Goal: Task Accomplishment & Management: Use online tool/utility

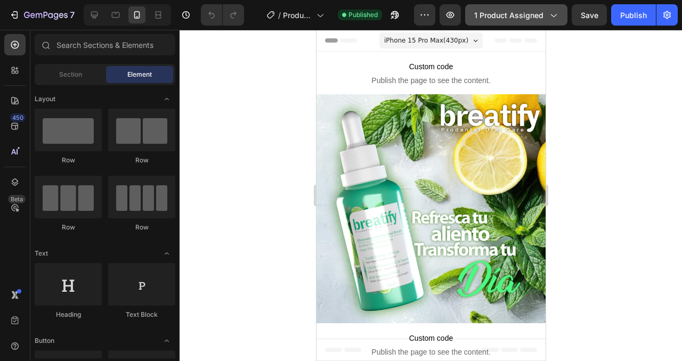
click at [526, 20] on span "1 product assigned" at bounding box center [508, 15] width 69 height 11
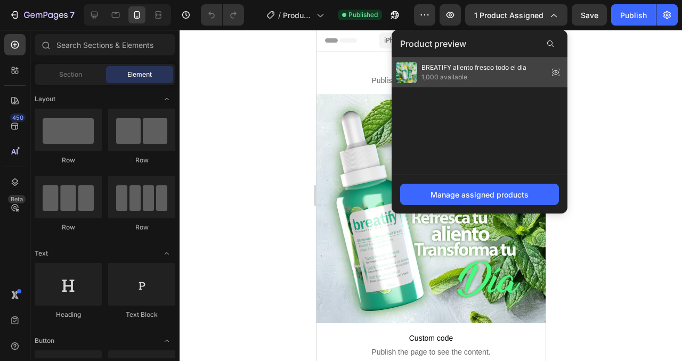
click at [480, 75] on span "1,000 available" at bounding box center [473, 77] width 105 height 10
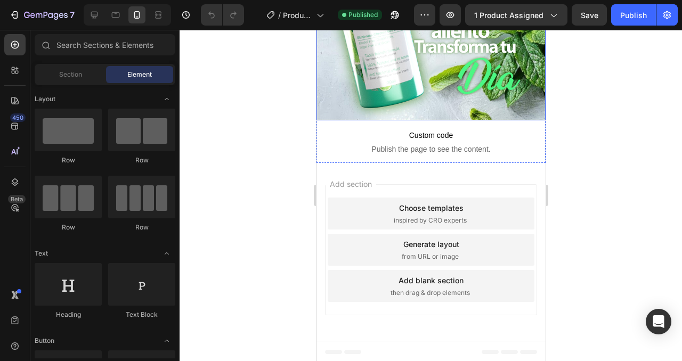
scroll to position [204, 0]
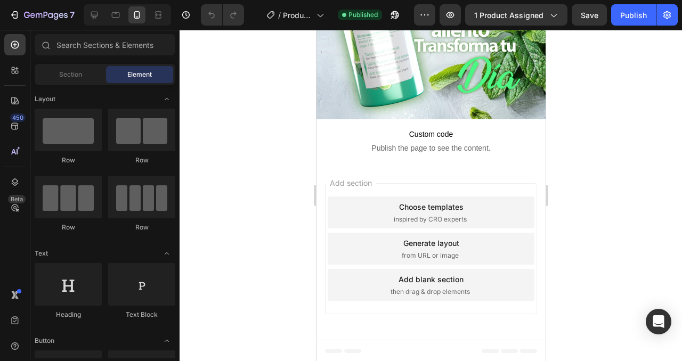
click at [381, 174] on div "Add section Choose templates inspired by CRO experts Generate layout from URL o…" at bounding box center [430, 251] width 229 height 178
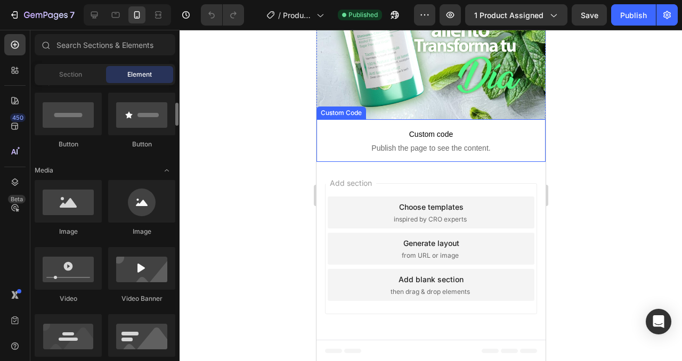
scroll to position [255, 0]
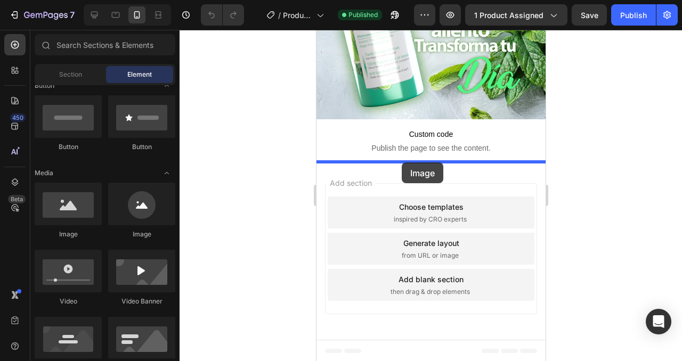
drag, startPoint x: 382, startPoint y: 234, endPoint x: 401, endPoint y: 164, distance: 73.3
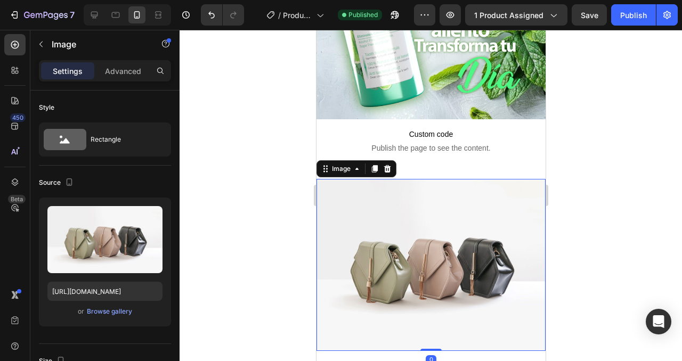
click at [417, 241] on img at bounding box center [430, 265] width 229 height 172
click at [111, 312] on div "Browse gallery" at bounding box center [109, 312] width 45 height 10
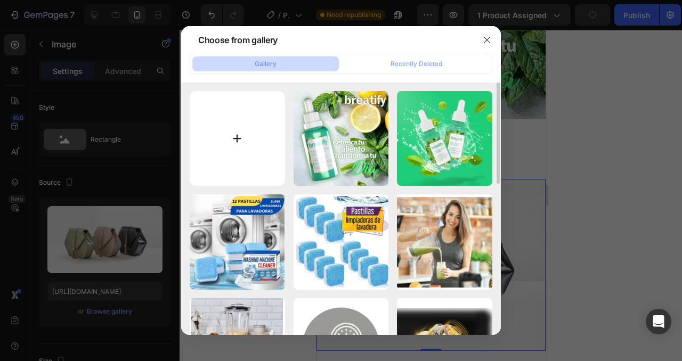
click at [249, 145] on input "file" at bounding box center [237, 138] width 95 height 95
click at [213, 163] on input "file" at bounding box center [237, 138] width 95 height 95
type input "C:\fakepath\Agitarelfrascoantesdeusar.Aplicar2-3gotasenlalengua.Distribuirunifo…"
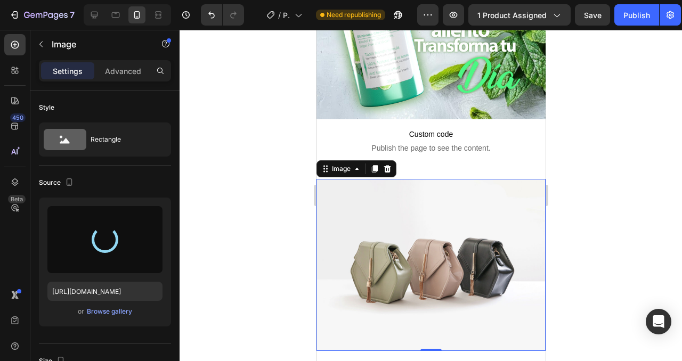
type input "https://cdn.shopify.com/s/files/1/0952/1165/1354/files/gempages_578991746298413…"
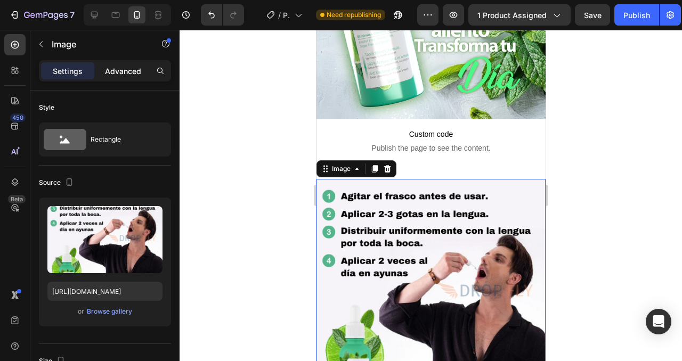
click at [115, 76] on p "Advanced" at bounding box center [123, 71] width 36 height 11
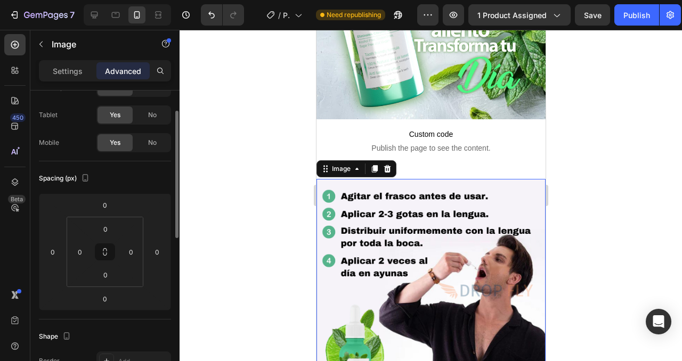
scroll to position [46, 0]
click at [399, 208] on img at bounding box center [430, 293] width 229 height 229
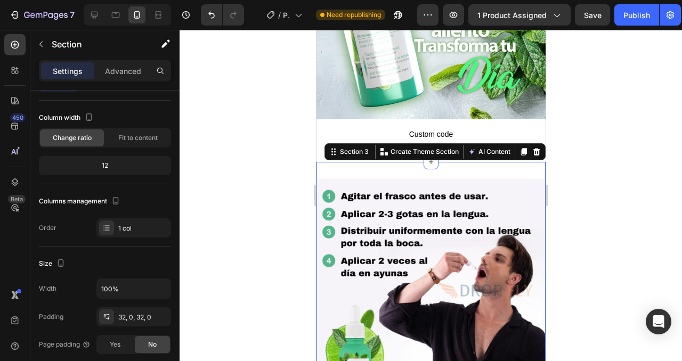
scroll to position [0, 0]
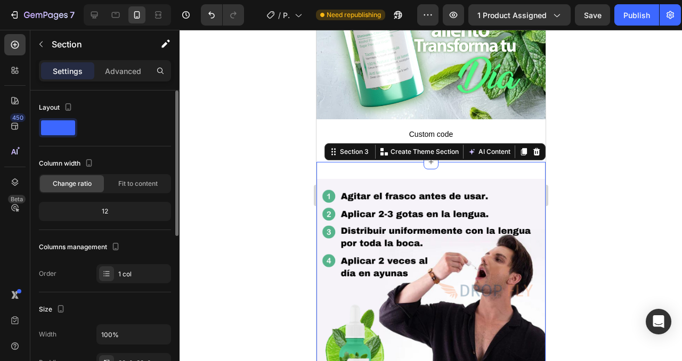
click at [113, 210] on div "12" at bounding box center [105, 211] width 128 height 15
click at [108, 211] on div "12" at bounding box center [105, 211] width 128 height 15
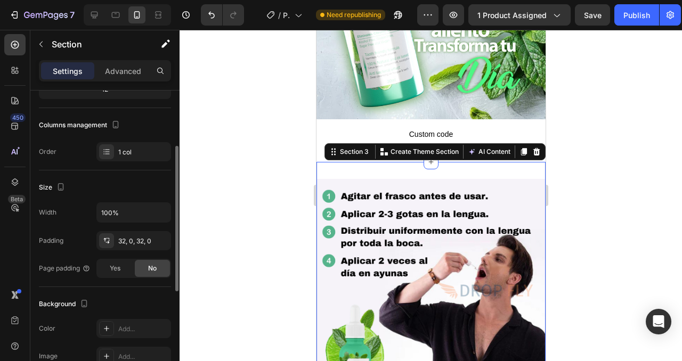
scroll to position [120, 0]
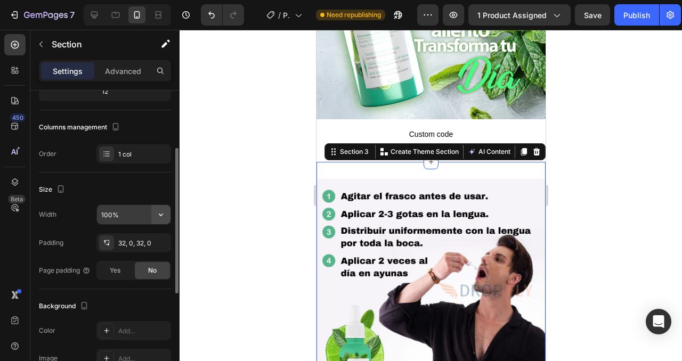
click at [157, 219] on icon "button" at bounding box center [161, 214] width 11 height 11
click at [124, 190] on div "Size" at bounding box center [105, 189] width 132 height 17
click at [128, 243] on div "32, 0, 32, 0" at bounding box center [133, 244] width 31 height 10
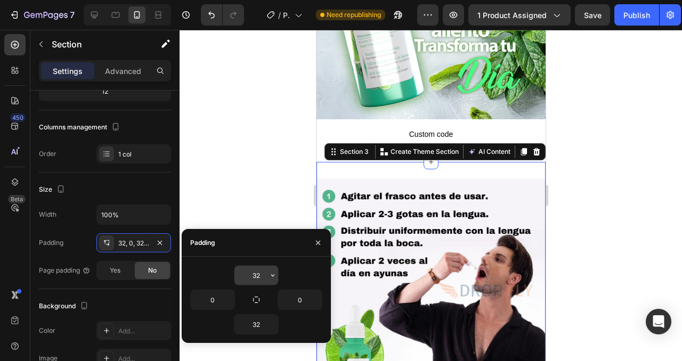
click at [265, 278] on input "32" at bounding box center [256, 275] width 44 height 19
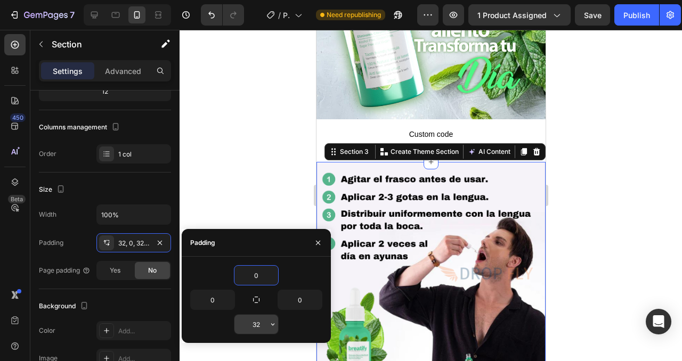
type input "0"
click at [262, 322] on input "32" at bounding box center [256, 324] width 44 height 19
type input "0"
click at [315, 246] on icon "button" at bounding box center [318, 243] width 9 height 9
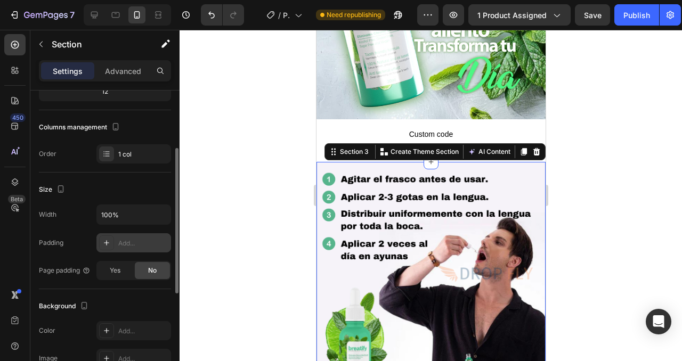
click at [126, 242] on div "Add..." at bounding box center [143, 244] width 50 height 10
type input "32"
type input "16"
type input "32"
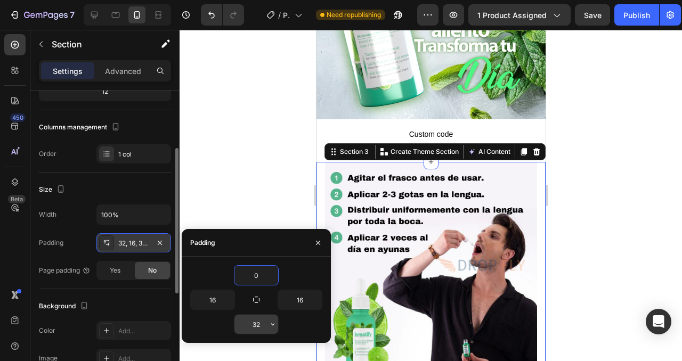
type input "0"
click at [261, 328] on input "32" at bounding box center [256, 324] width 44 height 19
type input "0"
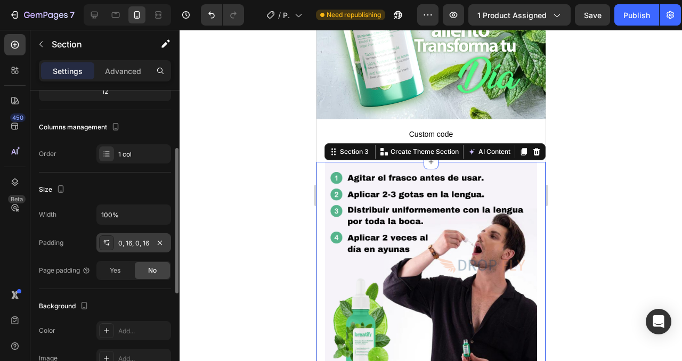
click at [92, 232] on div "Width 100% Padding 0, 16, 0, 16 Page padding Yes No" at bounding box center [105, 243] width 132 height 76
click at [134, 248] on div "0, 16, 0, 16" at bounding box center [133, 242] width 75 height 19
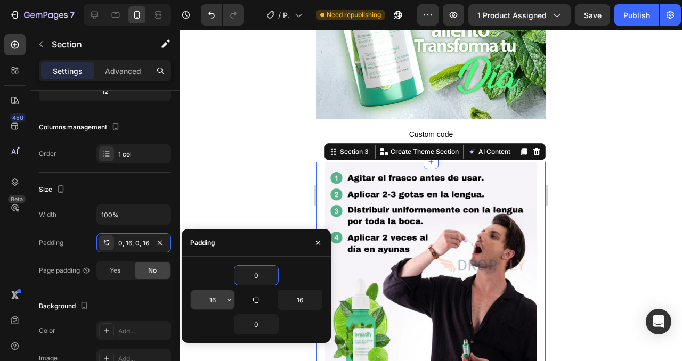
click at [218, 301] on input "16" at bounding box center [213, 299] width 44 height 19
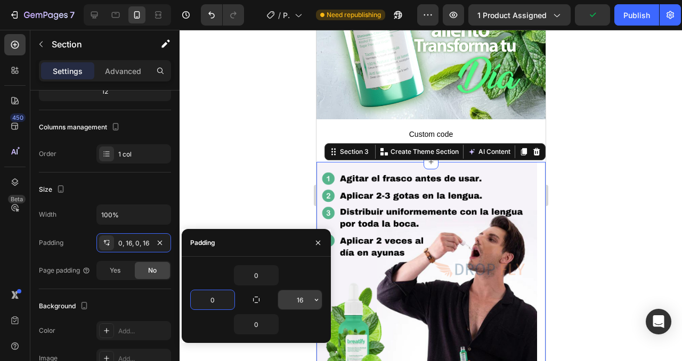
type input "0"
click at [300, 302] on input "16" at bounding box center [300, 299] width 44 height 19
type input "0"
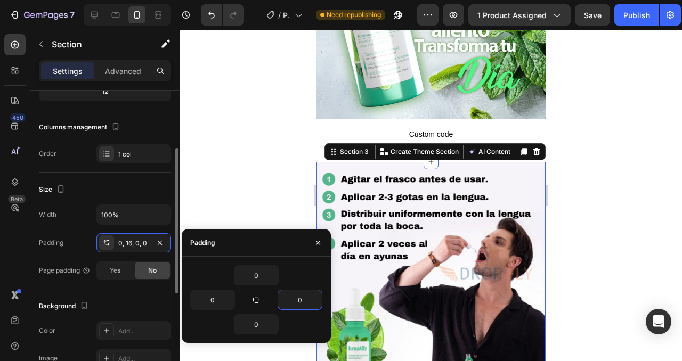
click at [79, 225] on div "Width 100% Padding 0, 16, 0, 0 Page padding Yes No" at bounding box center [105, 243] width 132 height 76
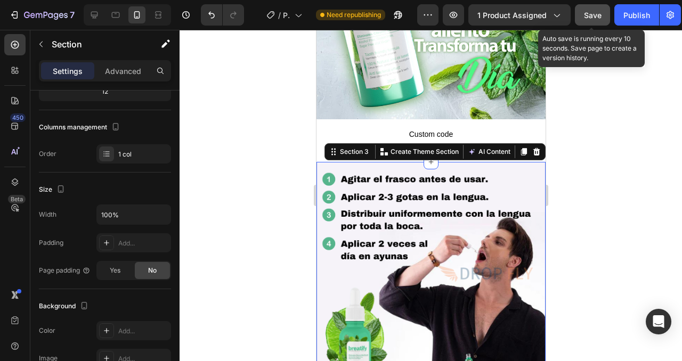
click at [589, 18] on span "Save" at bounding box center [593, 15] width 18 height 9
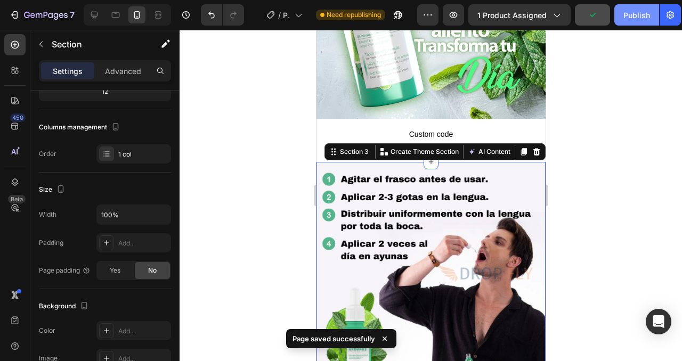
click at [629, 18] on div "Publish" at bounding box center [636, 15] width 27 height 11
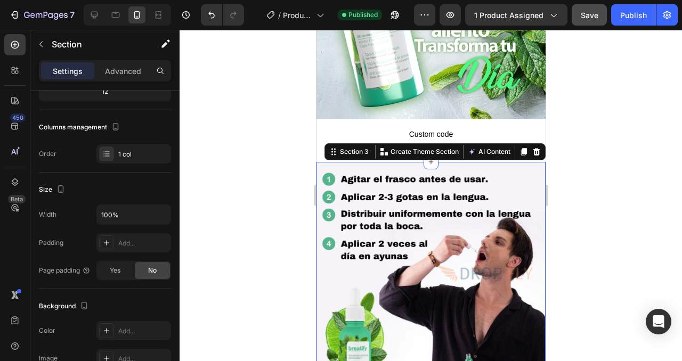
click at [268, 198] on div at bounding box center [431, 195] width 502 height 331
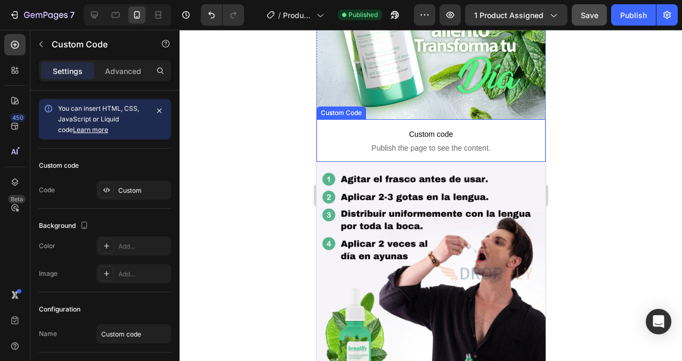
click at [345, 140] on span "Custom code" at bounding box center [430, 134] width 229 height 13
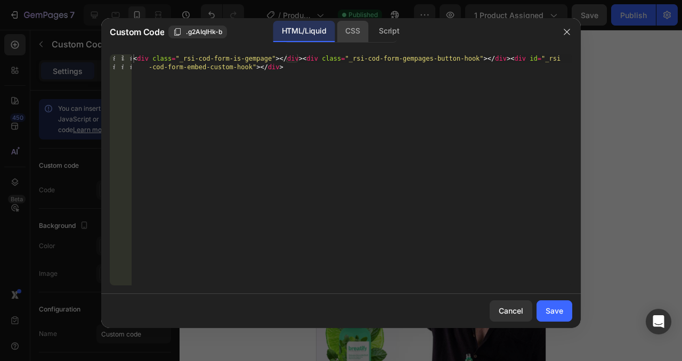
click at [370, 40] on div "CSS" at bounding box center [388, 31] width 37 height 21
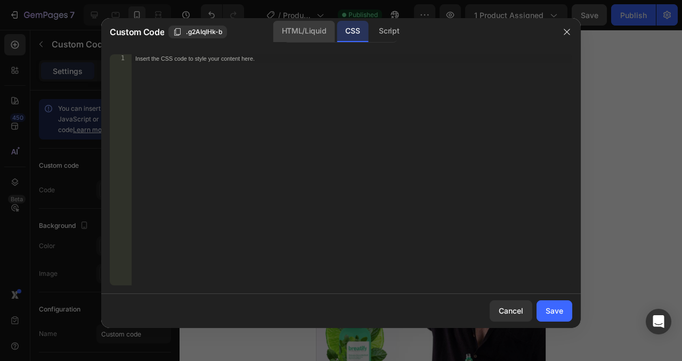
click at [306, 36] on div "HTML/Liquid" at bounding box center [303, 31] width 61 height 21
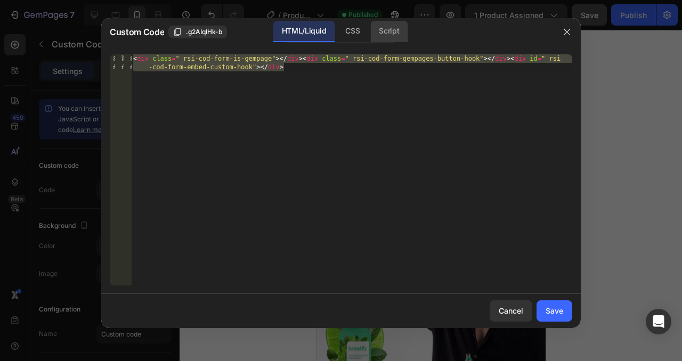
click at [376, 36] on div "Script" at bounding box center [388, 31] width 37 height 21
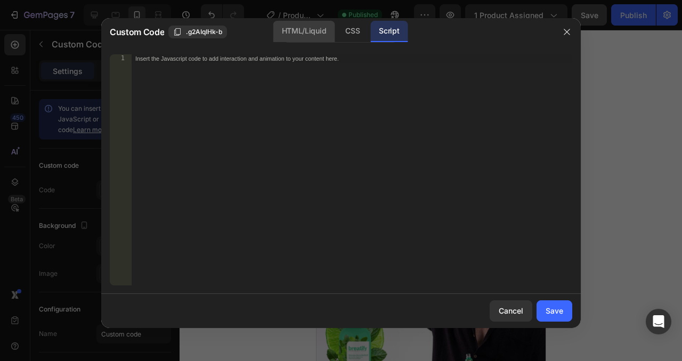
click at [337, 36] on div "HTML/Liquid" at bounding box center [352, 31] width 31 height 21
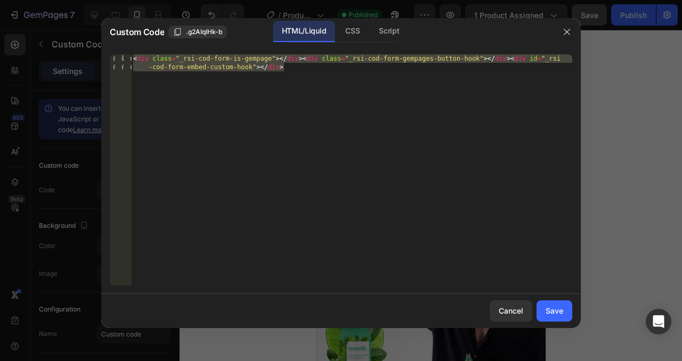
type textarea "<div class="_rsi-cod-form-is-gempage"></div><div class="_rsi-cod-form-gempages-…"
click at [296, 74] on div "< div class = "_rsi-cod-form-is-gempage" > </ div > < div class = "_rsi-cod-for…" at bounding box center [351, 186] width 441 height 265
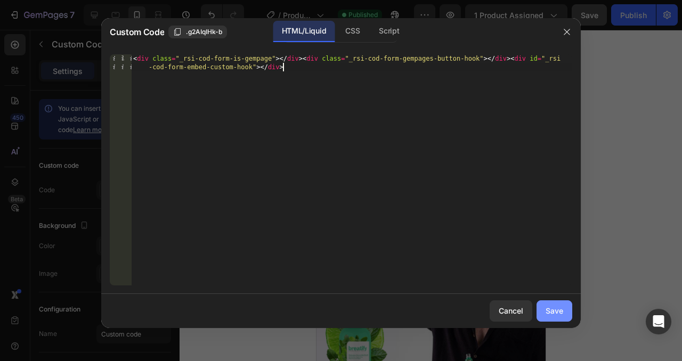
click at [548, 315] on div "Save" at bounding box center [554, 310] width 18 height 11
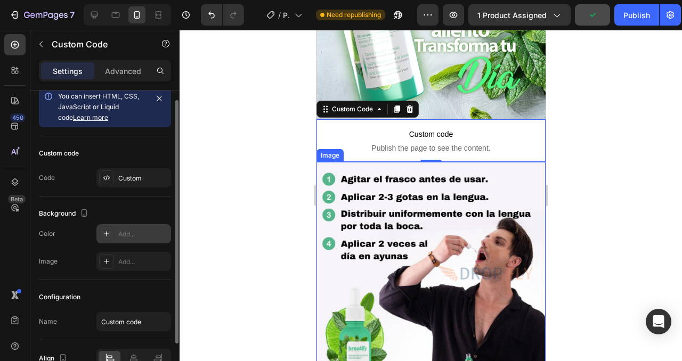
scroll to position [0, 0]
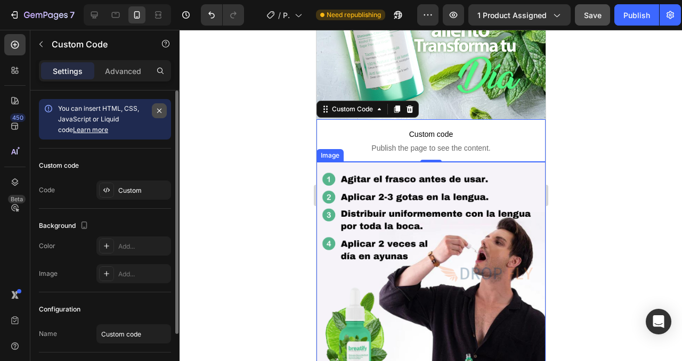
click at [160, 111] on icon "button" at bounding box center [159, 111] width 4 height 4
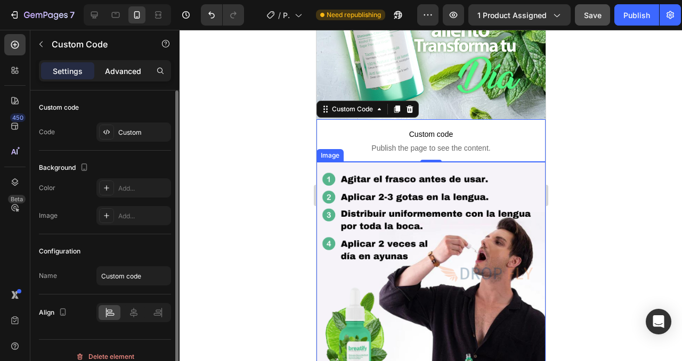
click at [124, 74] on p "Advanced" at bounding box center [123, 71] width 36 height 11
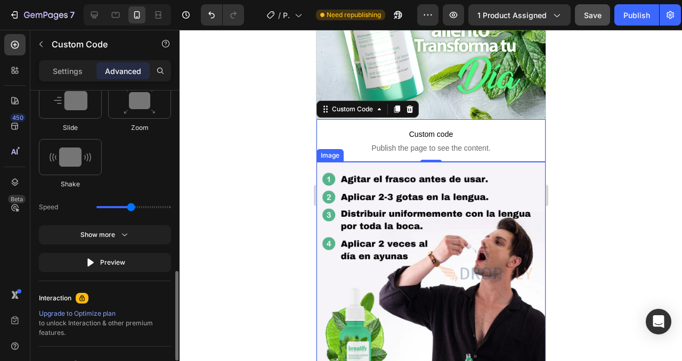
scroll to position [606, 0]
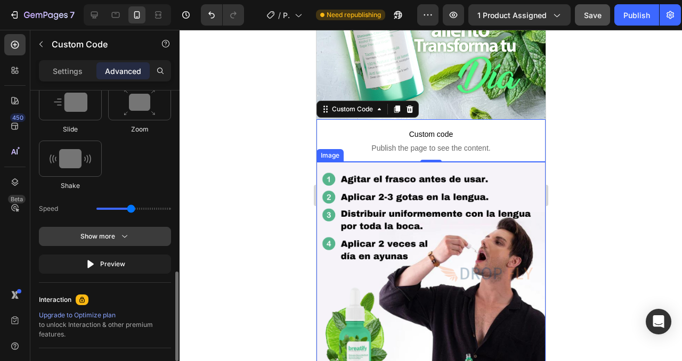
click at [126, 234] on icon "button" at bounding box center [124, 236] width 11 height 11
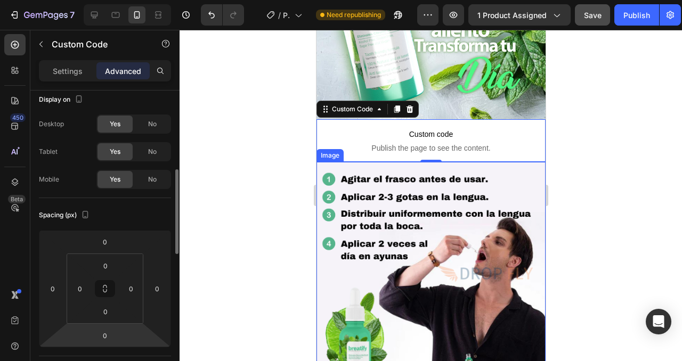
scroll to position [0, 0]
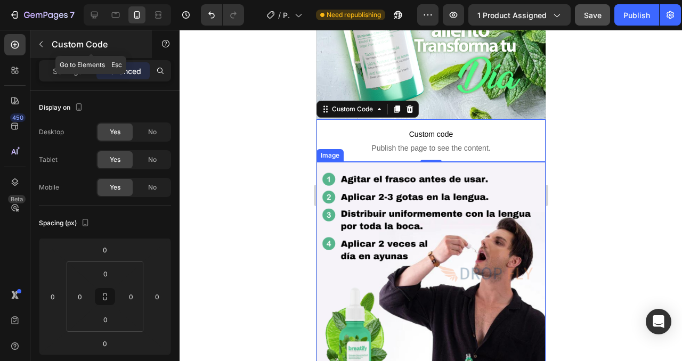
click at [39, 46] on icon "button" at bounding box center [41, 44] width 9 height 9
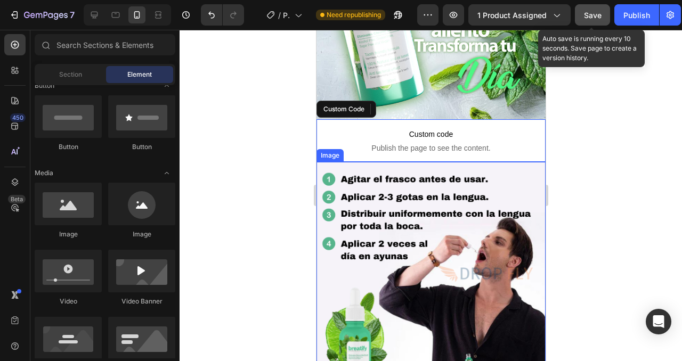
click at [597, 20] on div "Save" at bounding box center [593, 15] width 18 height 11
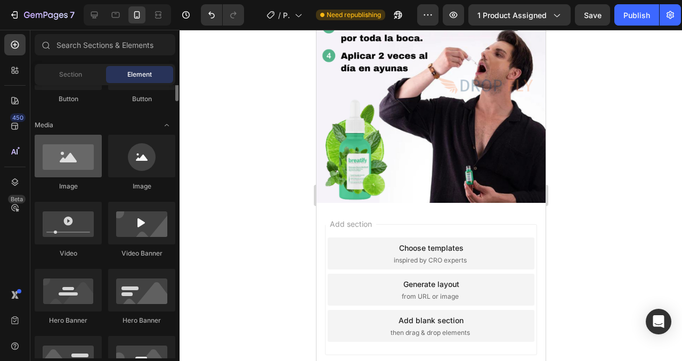
scroll to position [273, 0]
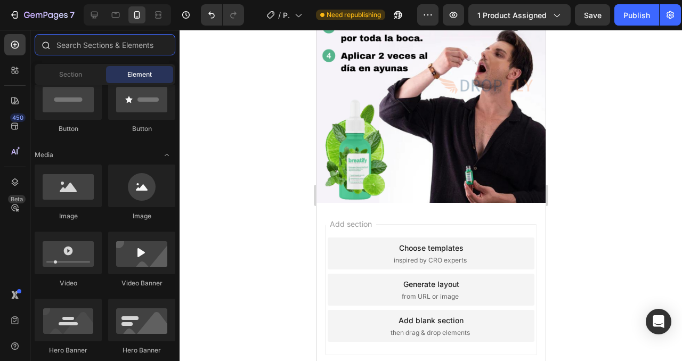
click at [97, 46] on input "text" at bounding box center [105, 44] width 141 height 21
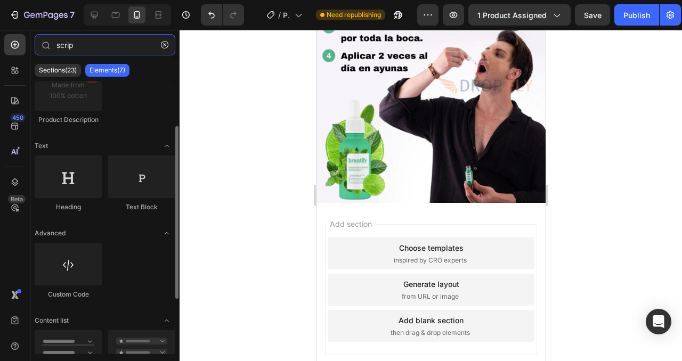
scroll to position [51, 0]
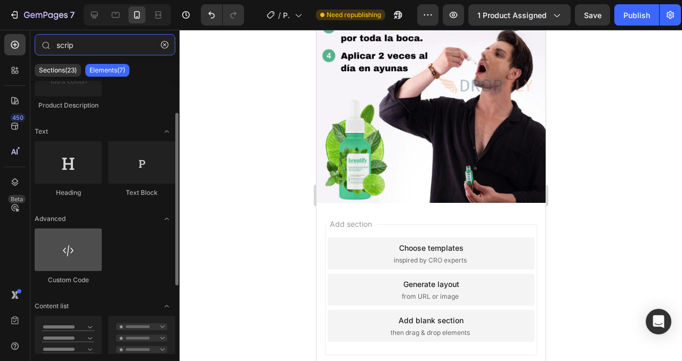
type input "scrip"
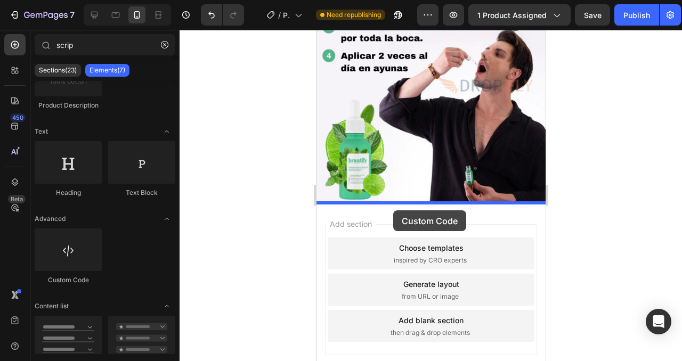
drag, startPoint x: 393, startPoint y: 285, endPoint x: 393, endPoint y: 209, distance: 76.2
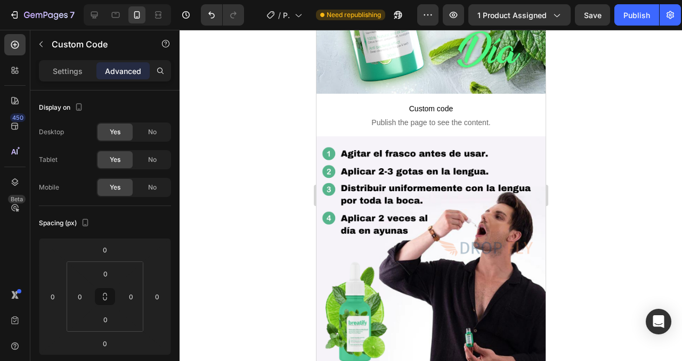
scroll to position [230, 0]
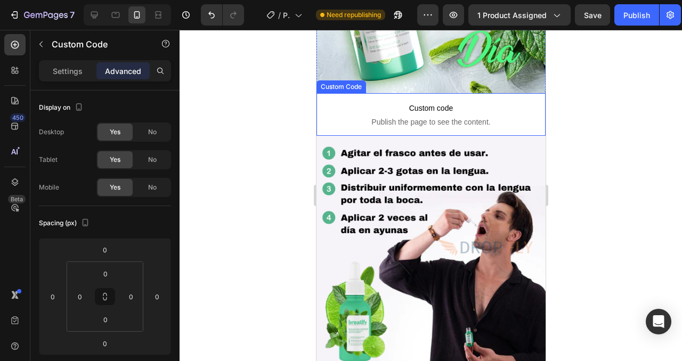
click at [352, 118] on span "Publish the page to see the content." at bounding box center [430, 122] width 229 height 11
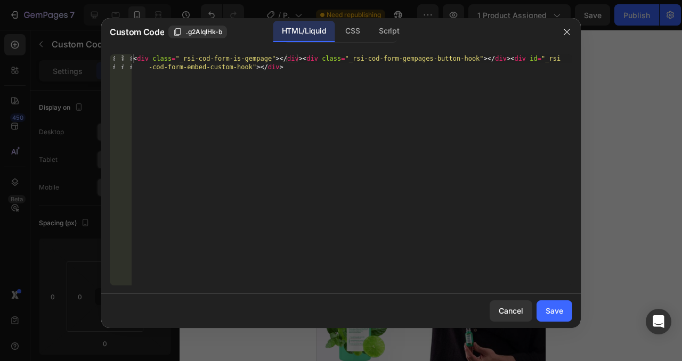
type textarea "<div class="_rsi-cod-form-is-gempage"></div><div class="_rsi-cod-form-gempages-…"
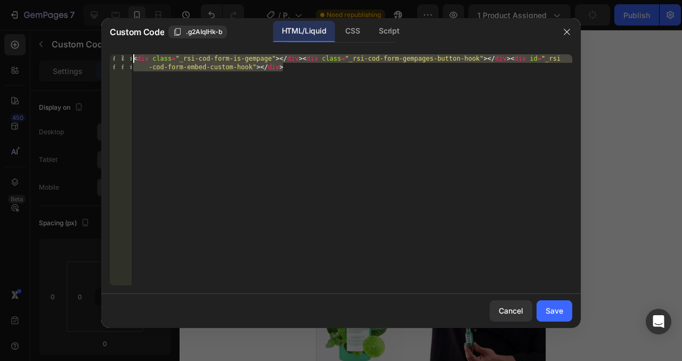
drag, startPoint x: 292, startPoint y: 69, endPoint x: 138, endPoint y: 61, distance: 153.6
click at [134, 60] on div "< div class = "_rsi-cod-form-is-gempage" > </ div > < div class = "_rsi-cod-for…" at bounding box center [351, 186] width 441 height 265
click at [550, 311] on div "Save" at bounding box center [554, 310] width 18 height 11
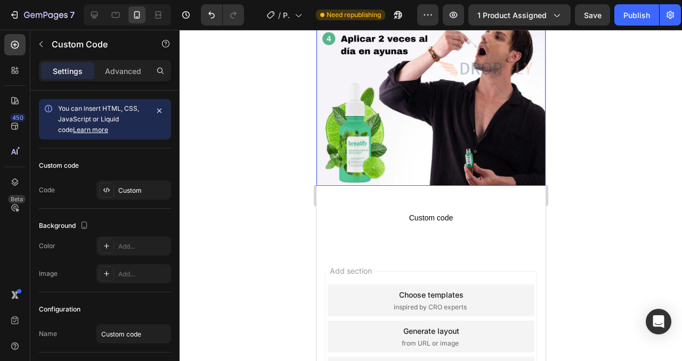
scroll to position [420, 0]
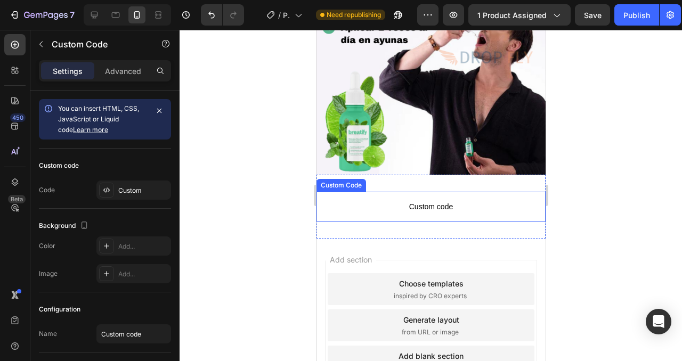
click at [379, 194] on p "Custom code" at bounding box center [430, 207] width 229 height 30
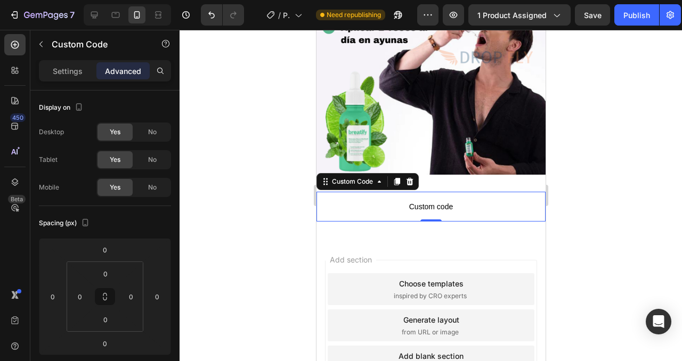
click at [379, 194] on p "Custom code" at bounding box center [430, 207] width 229 height 30
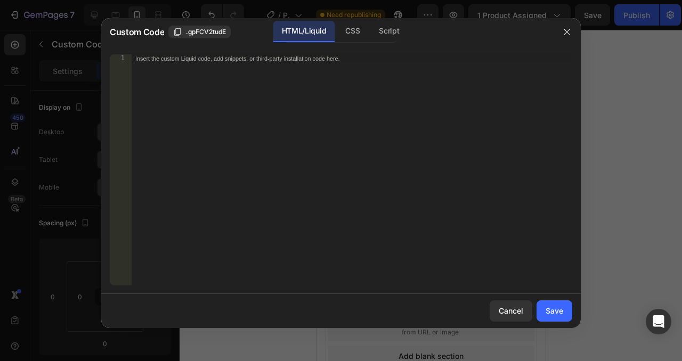
click at [228, 76] on div "Insert the custom Liquid code, add snippets, or third-party installation code h…" at bounding box center [351, 178] width 441 height 248
paste textarea "<div class="_rsi-cod-form-is-gempage"></div><div class="_rsi-cod-form-gempages-…"
type textarea "<div class="_rsi-cod-form-is-gempage"></div><div class="_rsi-cod-form-gempages-…"
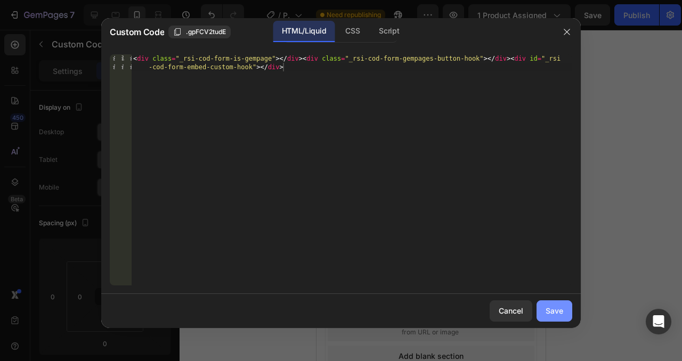
click at [558, 316] on div "Save" at bounding box center [554, 310] width 18 height 11
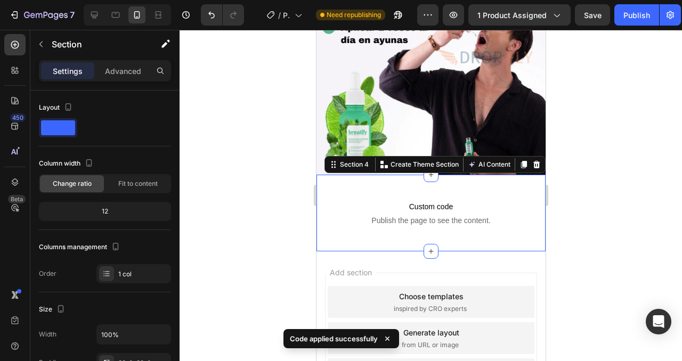
click at [487, 187] on div "Custom code Publish the page to see the content. Custom Code Section 4 You can …" at bounding box center [430, 213] width 229 height 77
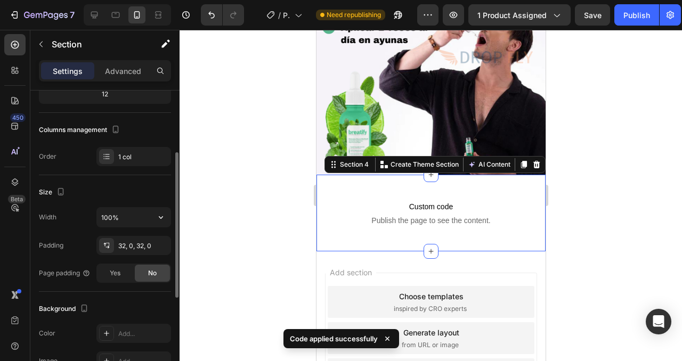
scroll to position [126, 0]
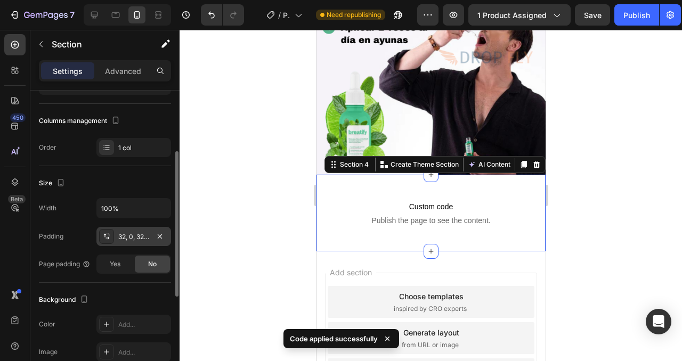
click at [135, 236] on div "32, 0, 32, 0" at bounding box center [133, 237] width 31 height 10
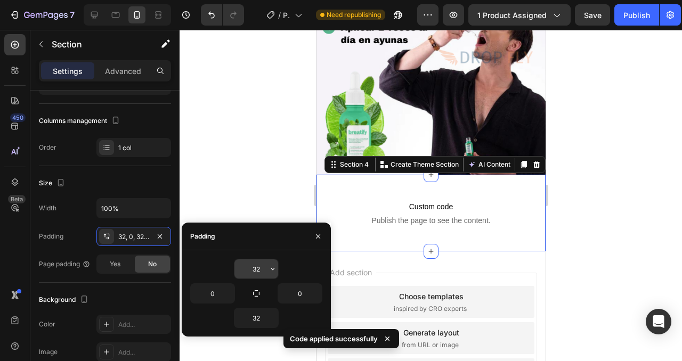
click at [259, 272] on input "32" at bounding box center [256, 268] width 44 height 19
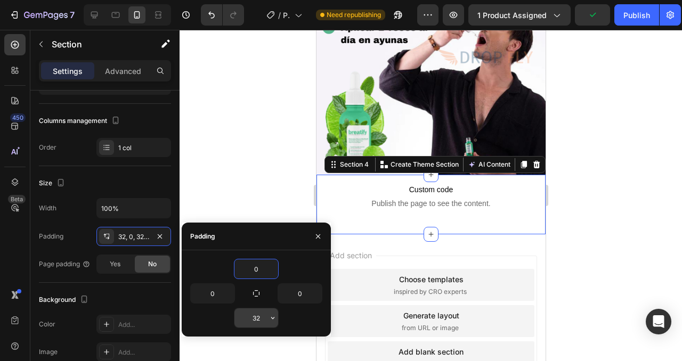
type input "0"
click at [261, 314] on input "32" at bounding box center [256, 317] width 44 height 19
type input "0"
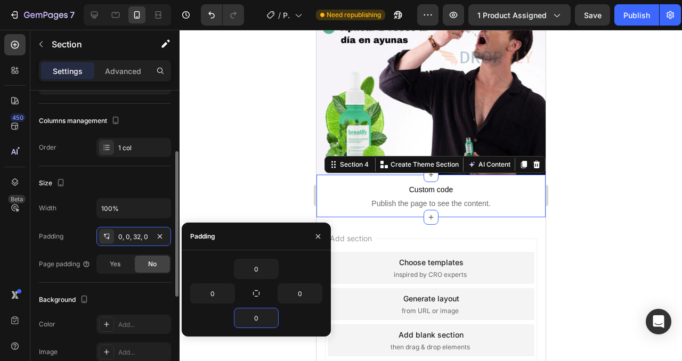
click at [89, 227] on div "Padding 0, 0, 32, 0" at bounding box center [105, 236] width 132 height 19
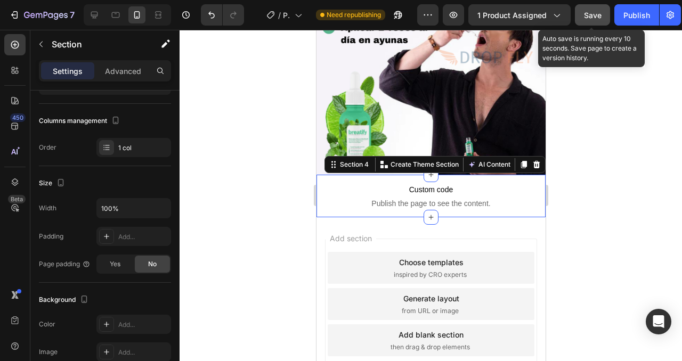
click at [602, 13] on button "Save" at bounding box center [592, 14] width 35 height 21
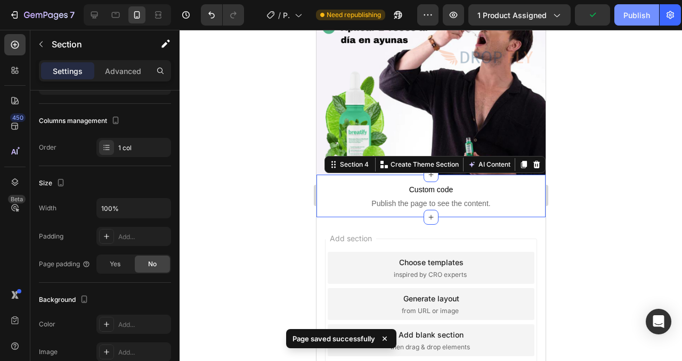
click at [626, 21] on button "Publish" at bounding box center [636, 14] width 45 height 21
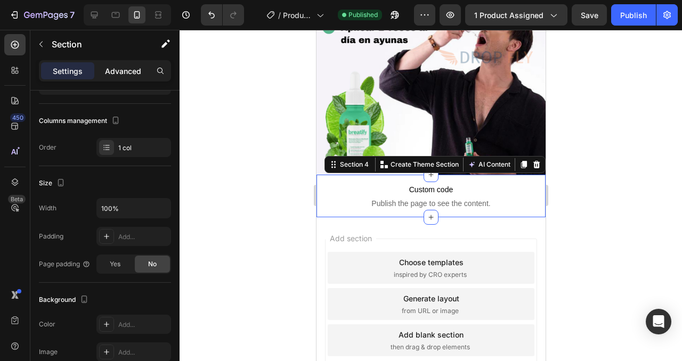
click at [120, 73] on p "Advanced" at bounding box center [123, 71] width 36 height 11
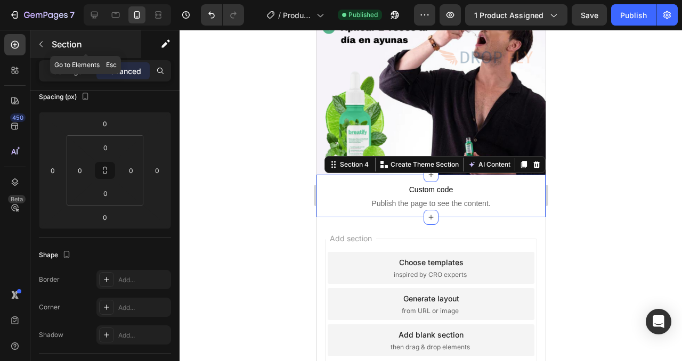
click at [48, 51] on div at bounding box center [40, 44] width 17 height 17
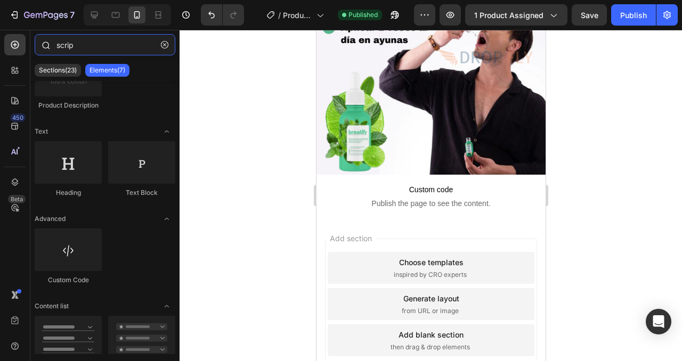
click at [86, 48] on input "scrip" at bounding box center [105, 44] width 141 height 21
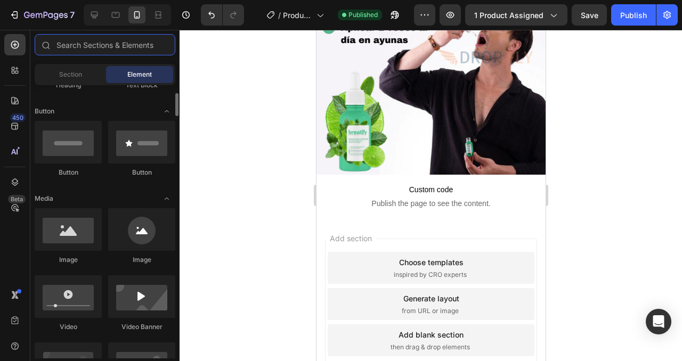
scroll to position [232, 0]
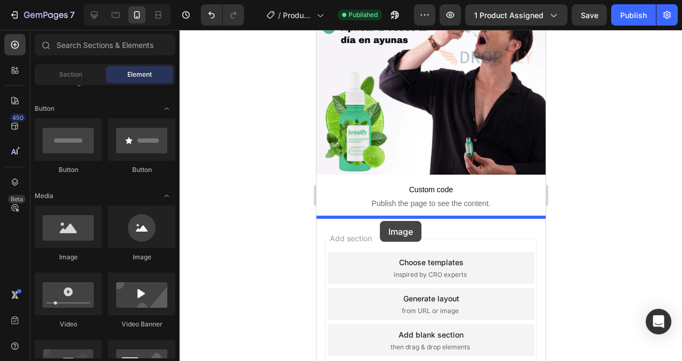
drag, startPoint x: 390, startPoint y: 259, endPoint x: 378, endPoint y: 220, distance: 41.3
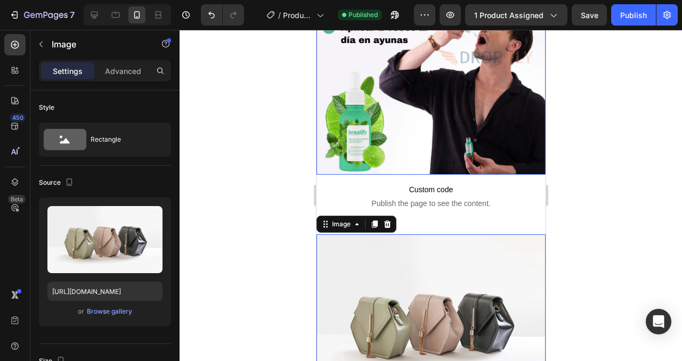
click at [470, 142] on img at bounding box center [430, 60] width 229 height 229
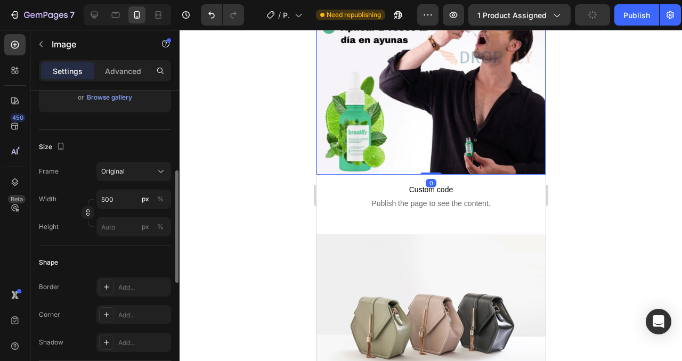
scroll to position [213, 0]
click at [129, 181] on button "Original" at bounding box center [133, 172] width 75 height 19
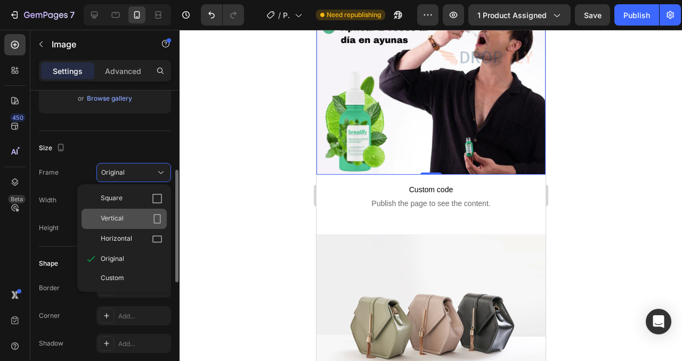
click at [145, 220] on div "Vertical" at bounding box center [132, 219] width 62 height 11
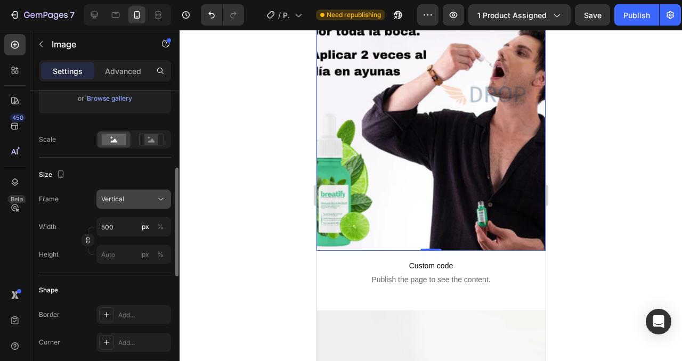
click at [133, 199] on div "Vertical" at bounding box center [127, 199] width 52 height 10
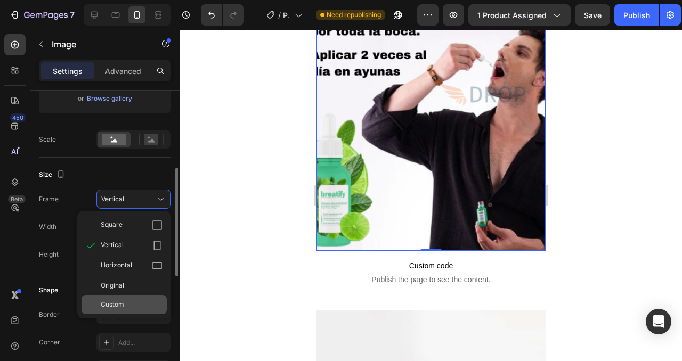
click at [140, 300] on div "Custom" at bounding box center [132, 305] width 62 height 10
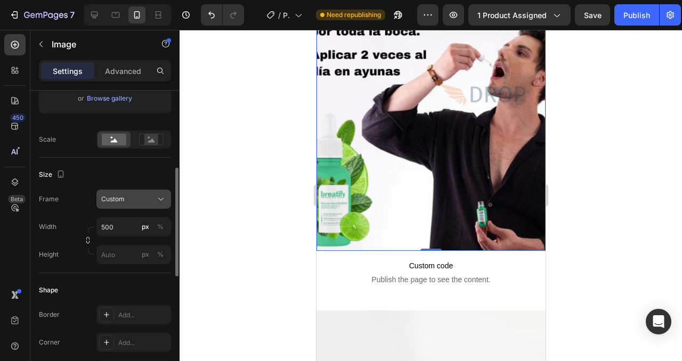
click at [141, 199] on div "Custom" at bounding box center [127, 199] width 52 height 10
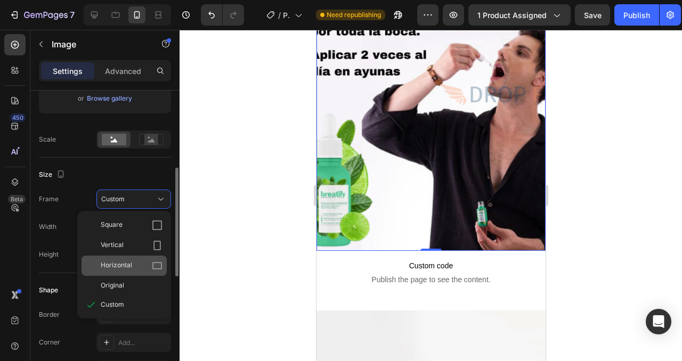
click at [139, 264] on div "Horizontal" at bounding box center [132, 265] width 62 height 11
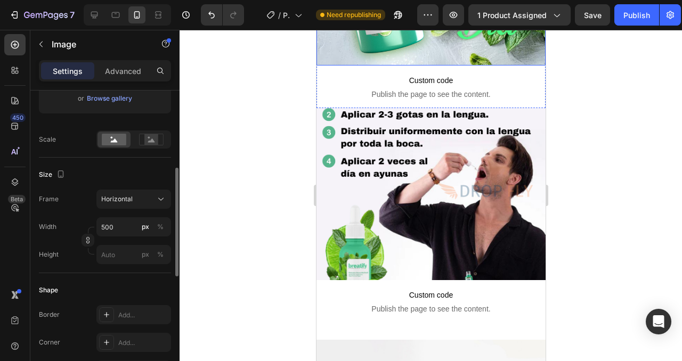
scroll to position [262, 0]
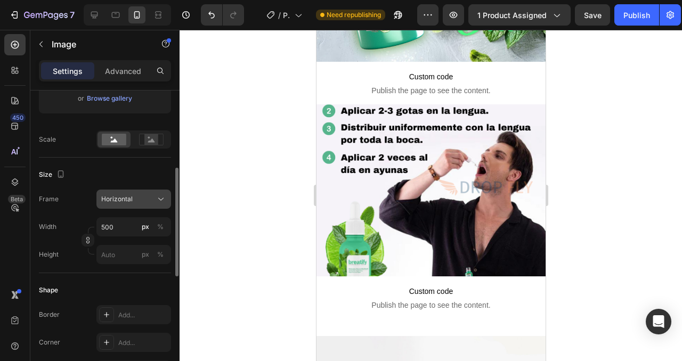
click at [132, 200] on div "Horizontal" at bounding box center [127, 199] width 52 height 10
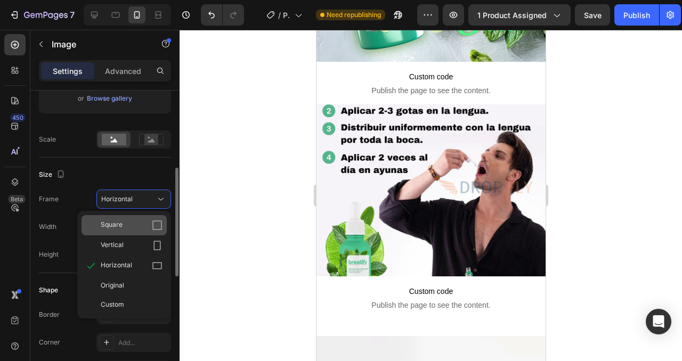
click at [145, 230] on div "Square" at bounding box center [132, 225] width 62 height 11
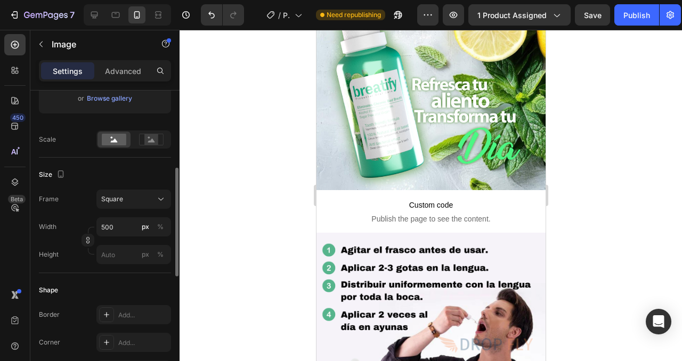
scroll to position [131, 0]
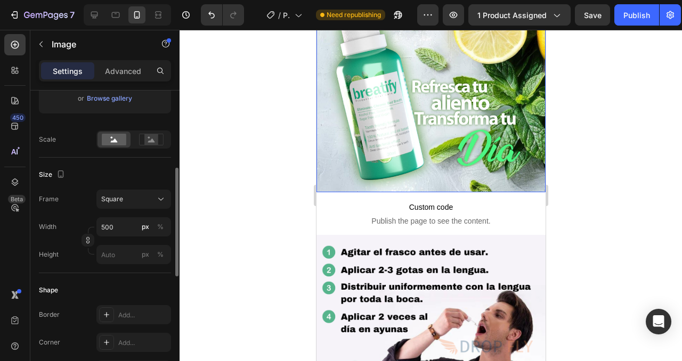
click at [346, 115] on img at bounding box center [430, 77] width 229 height 229
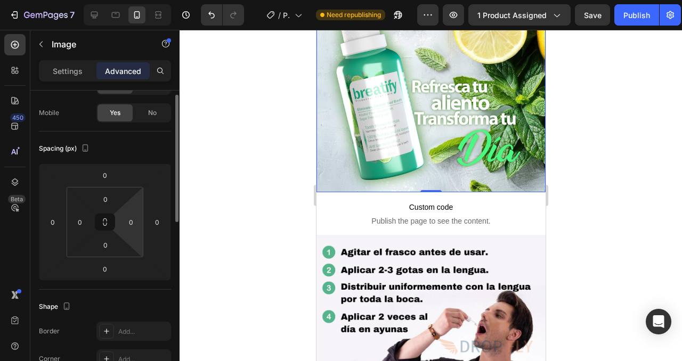
scroll to position [53, 0]
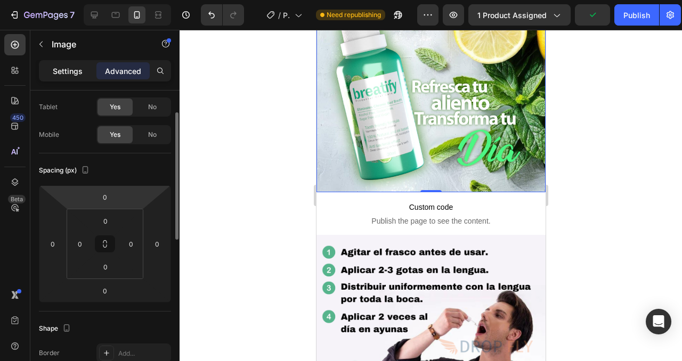
click at [78, 74] on p "Settings" at bounding box center [68, 71] width 30 height 11
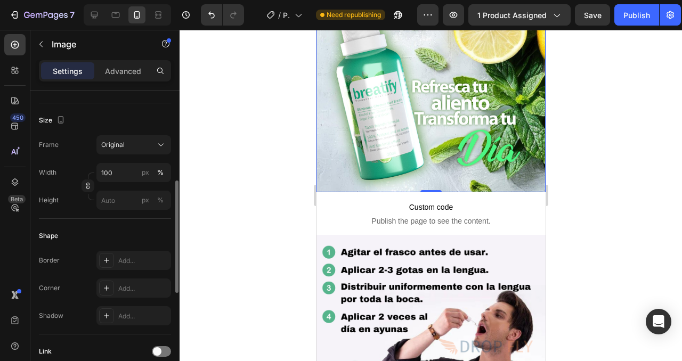
scroll to position [241, 0]
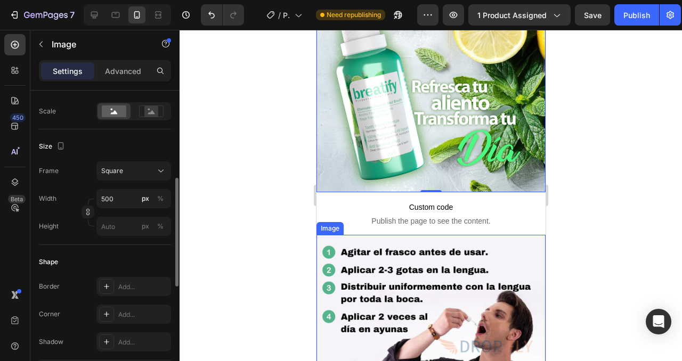
click at [351, 268] on img at bounding box center [430, 349] width 229 height 229
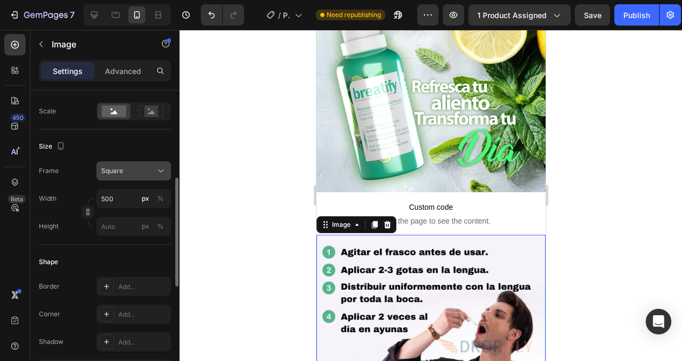
click at [133, 175] on div "Square" at bounding box center [127, 171] width 52 height 10
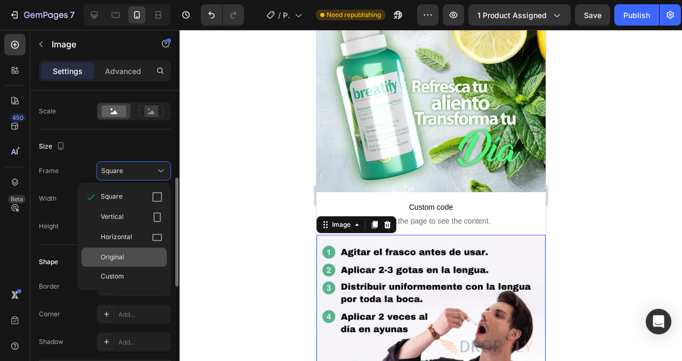
click at [134, 259] on div "Original" at bounding box center [132, 257] width 62 height 10
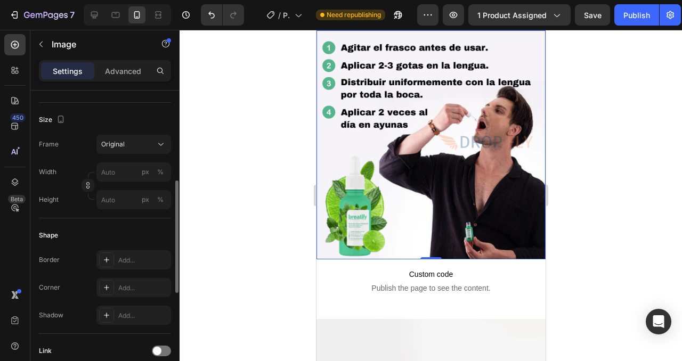
scroll to position [342, 0]
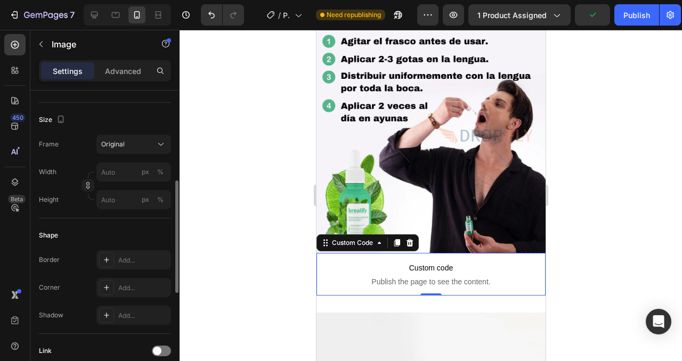
click at [345, 274] on span "Custom code" at bounding box center [430, 268] width 229 height 13
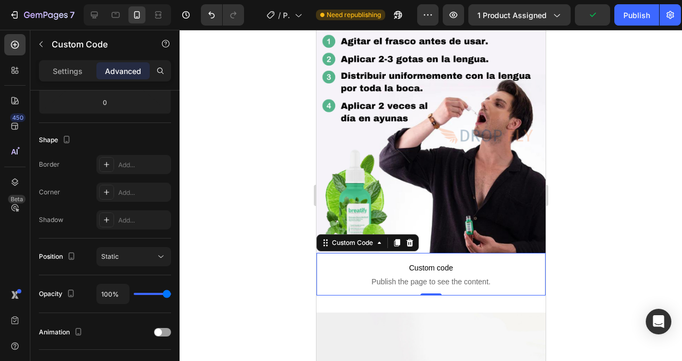
scroll to position [0, 0]
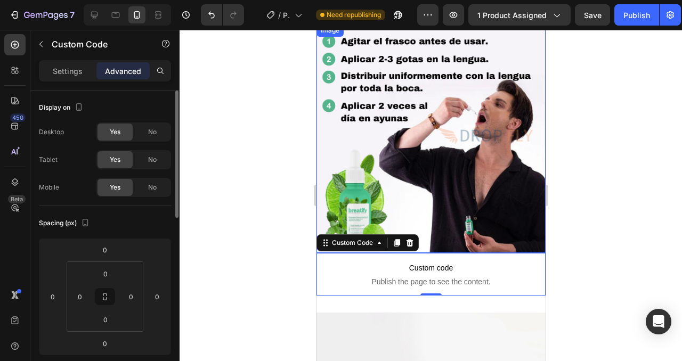
click at [358, 206] on img at bounding box center [430, 138] width 229 height 229
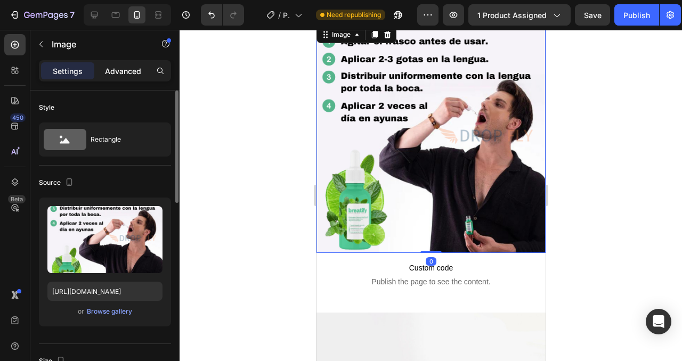
click at [116, 72] on p "Advanced" at bounding box center [123, 71] width 36 height 11
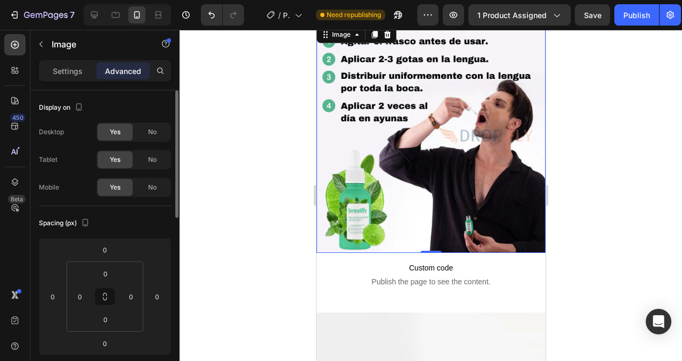
scroll to position [40, 0]
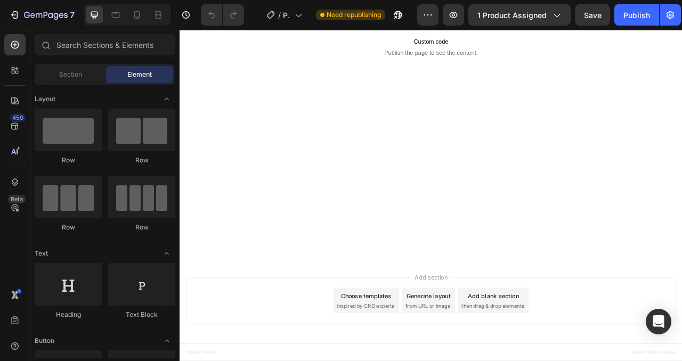
scroll to position [271, 0]
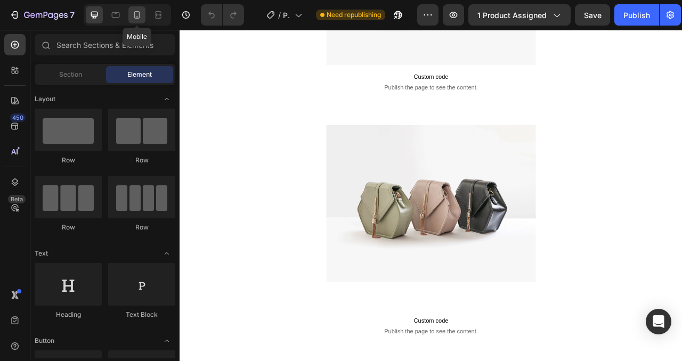
click at [140, 18] on icon at bounding box center [137, 15] width 11 height 11
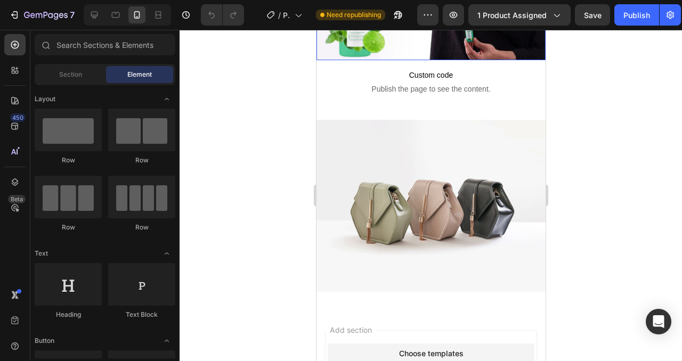
scroll to position [540, 0]
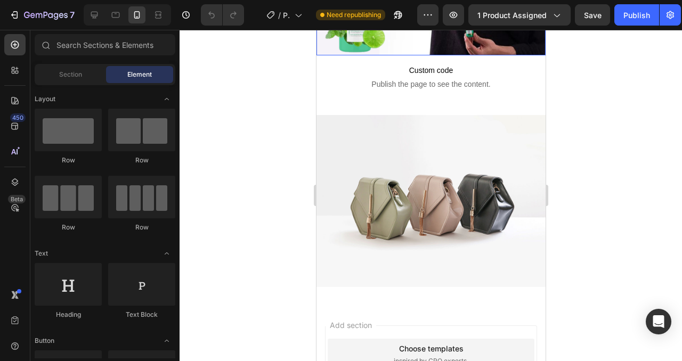
click at [426, 177] on img at bounding box center [430, 201] width 229 height 172
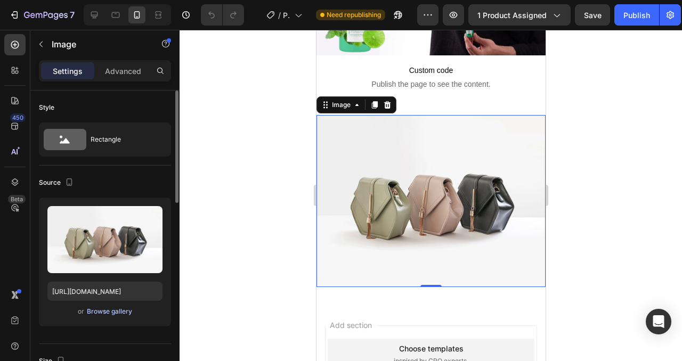
click at [120, 312] on div "Browse gallery" at bounding box center [109, 312] width 45 height 10
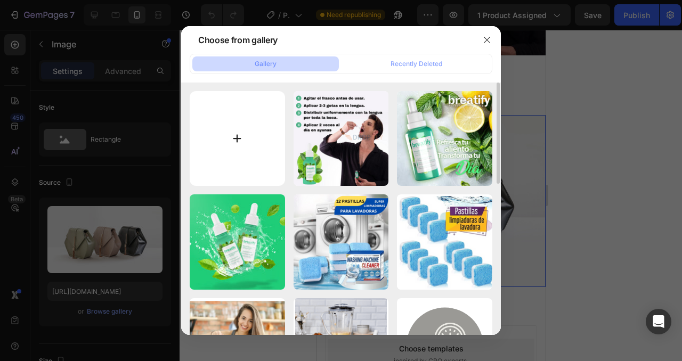
click at [222, 136] on input "file" at bounding box center [237, 138] width 95 height 95
click at [488, 38] on icon "button" at bounding box center [487, 40] width 6 height 6
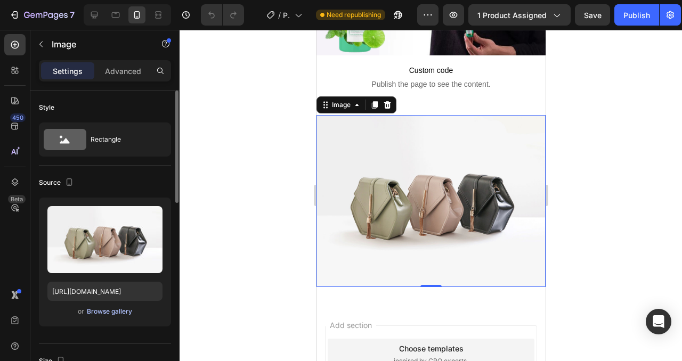
click at [121, 313] on div "Browse gallery" at bounding box center [109, 312] width 45 height 10
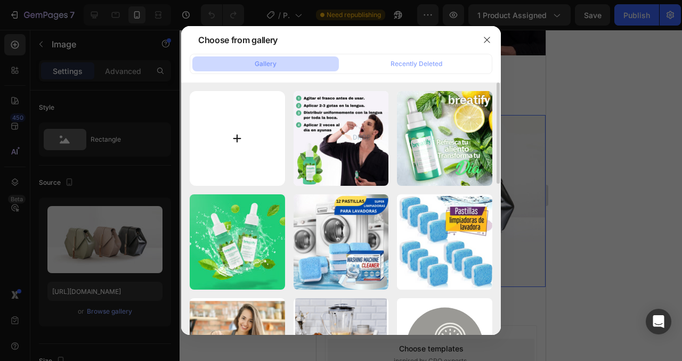
click at [244, 141] on input "file" at bounding box center [237, 138] width 95 height 95
type input "C:\fakepath\10MP.gif"
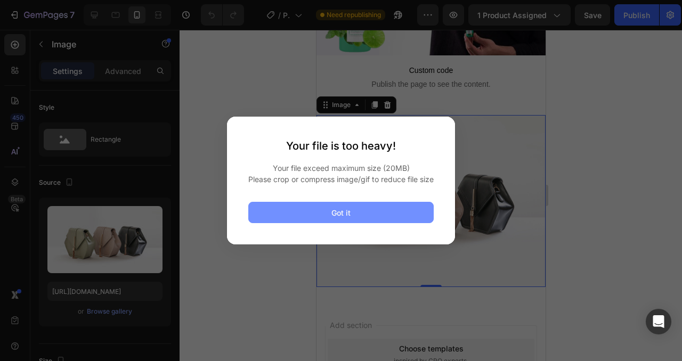
click at [318, 220] on button "Got it" at bounding box center [340, 212] width 185 height 21
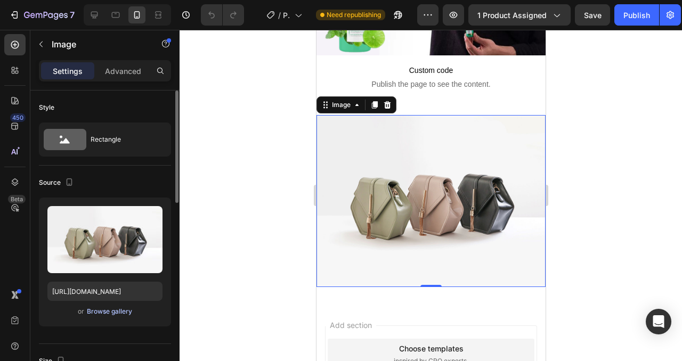
click at [102, 312] on div "Browse gallery" at bounding box center [109, 312] width 45 height 10
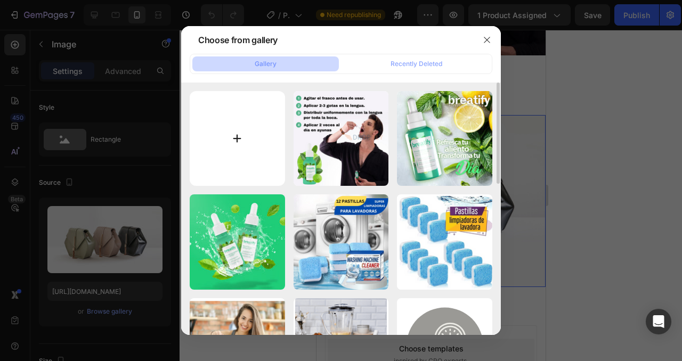
click at [229, 161] on input "file" at bounding box center [237, 138] width 95 height 95
click at [483, 37] on icon "button" at bounding box center [487, 40] width 9 height 9
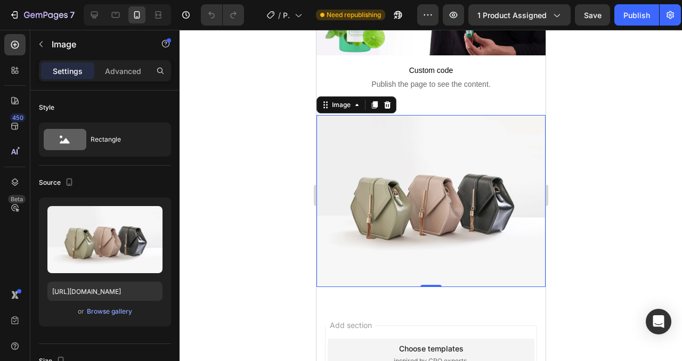
click at [383, 213] on img at bounding box center [430, 201] width 229 height 172
click at [389, 106] on icon at bounding box center [386, 105] width 9 height 9
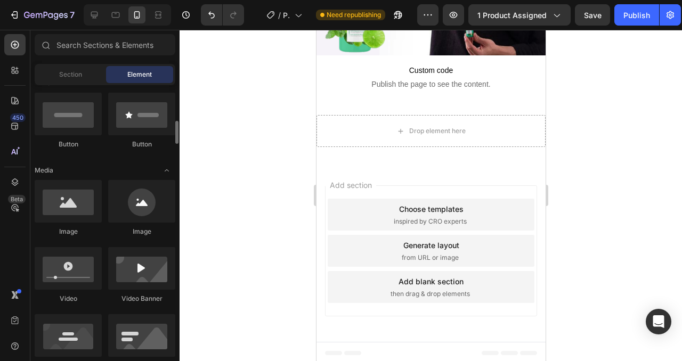
scroll to position [271, 0]
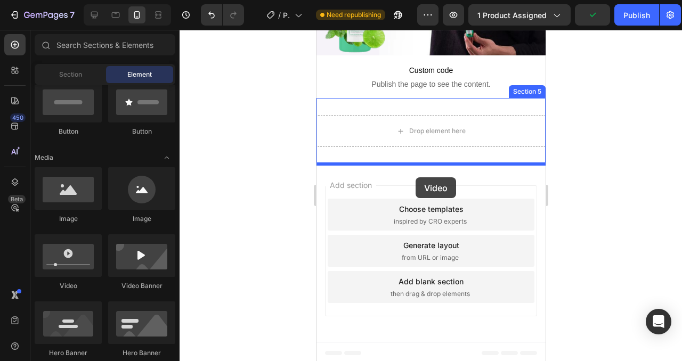
drag, startPoint x: 392, startPoint y: 295, endPoint x: 415, endPoint y: 174, distance: 123.1
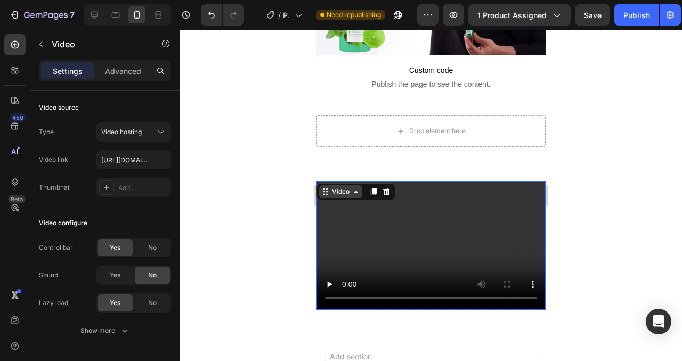
click at [358, 195] on icon at bounding box center [355, 191] width 9 height 9
click at [394, 257] on video at bounding box center [430, 245] width 229 height 129
click at [394, 256] on video at bounding box center [430, 245] width 229 height 129
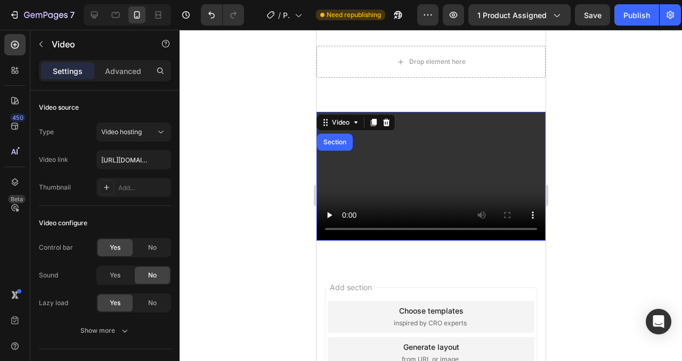
scroll to position [541, 0]
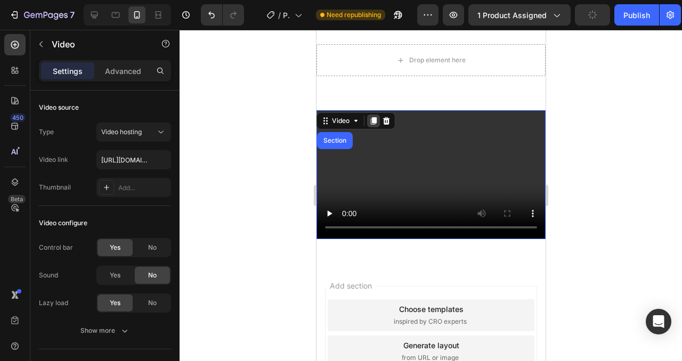
click at [373, 120] on icon at bounding box center [373, 120] width 6 height 7
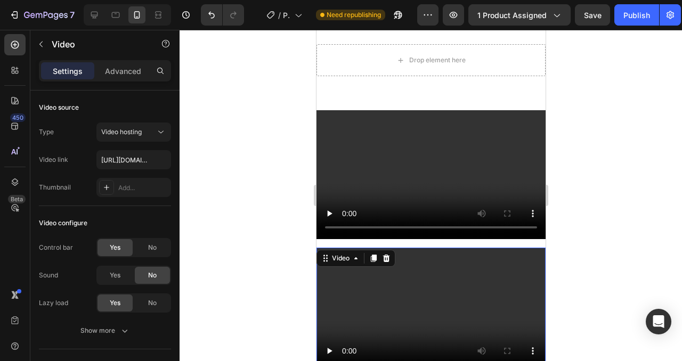
click at [488, 269] on video at bounding box center [430, 312] width 229 height 129
click at [386, 261] on icon at bounding box center [385, 258] width 7 height 7
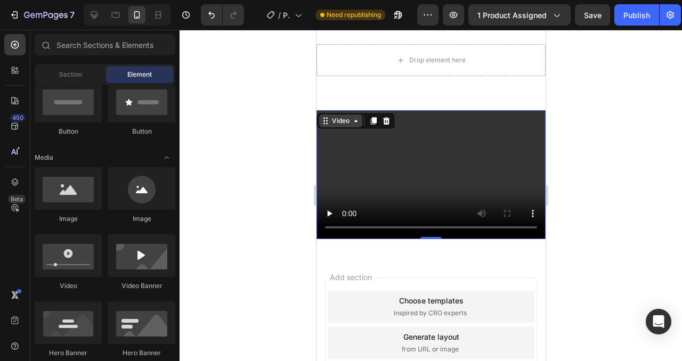
click at [330, 119] on div "Video" at bounding box center [340, 121] width 22 height 10
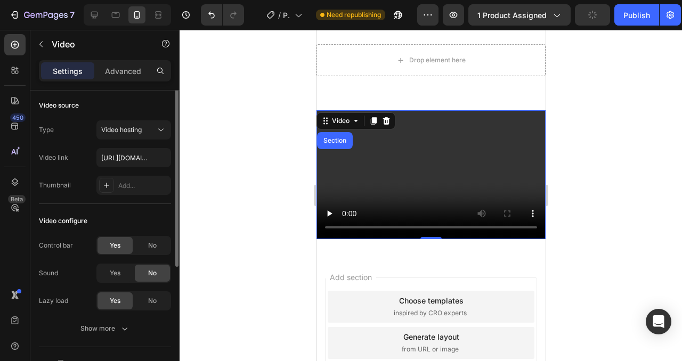
scroll to position [0, 0]
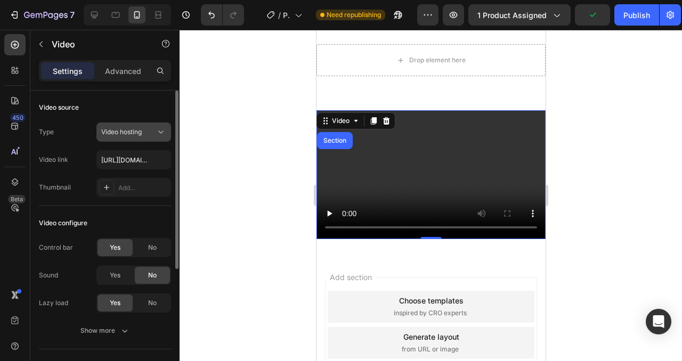
click at [136, 136] on span "Video hosting" at bounding box center [121, 132] width 40 height 10
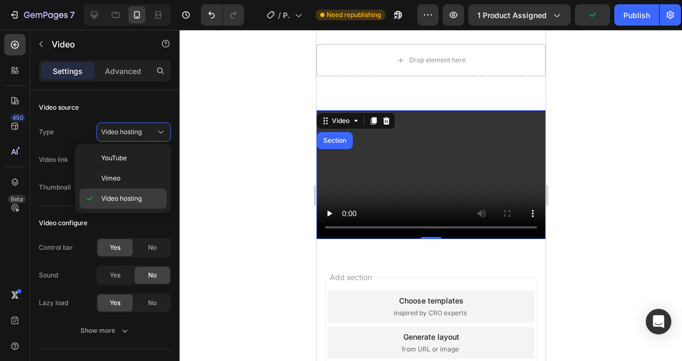
click at [125, 195] on span "Video hosting" at bounding box center [121, 199] width 40 height 10
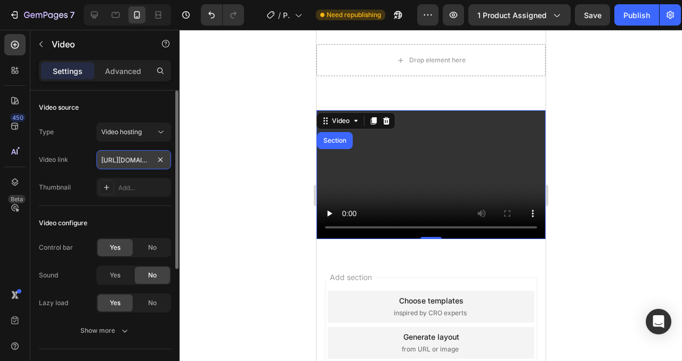
click at [126, 160] on input "[URL][DOMAIN_NAME]" at bounding box center [133, 159] width 75 height 19
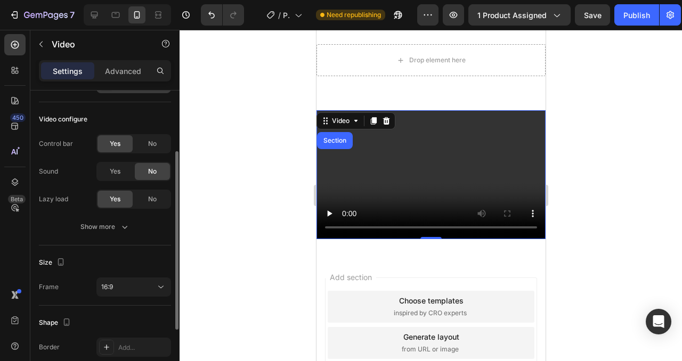
scroll to position [103, 0]
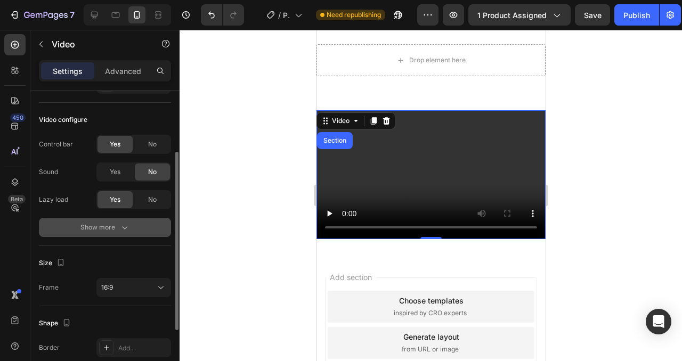
click at [115, 233] on button "Show more" at bounding box center [105, 227] width 132 height 19
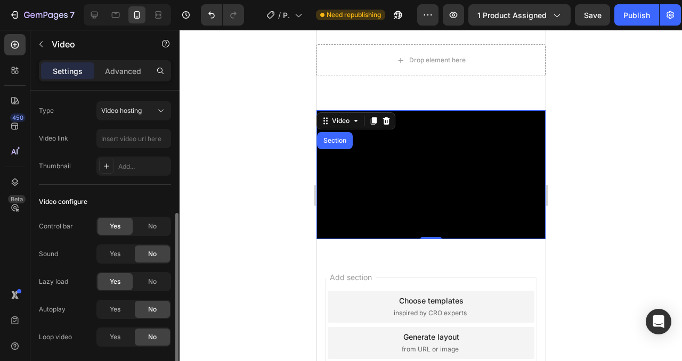
scroll to position [0, 0]
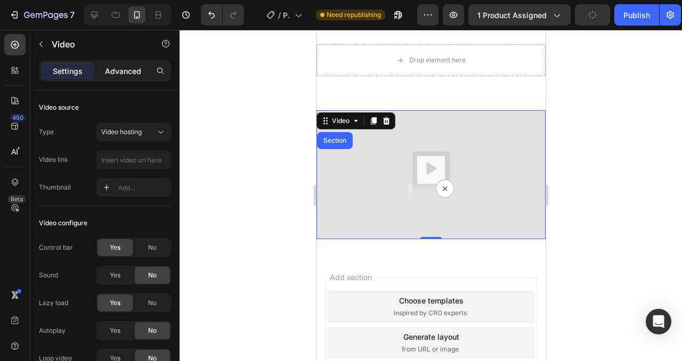
click at [137, 69] on p "Advanced" at bounding box center [123, 71] width 36 height 11
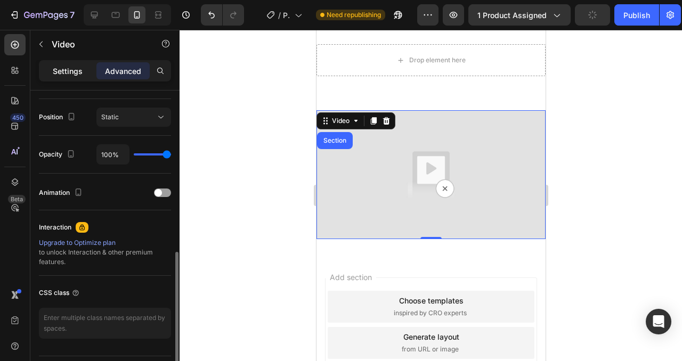
click at [64, 68] on p "Settings" at bounding box center [68, 71] width 30 height 11
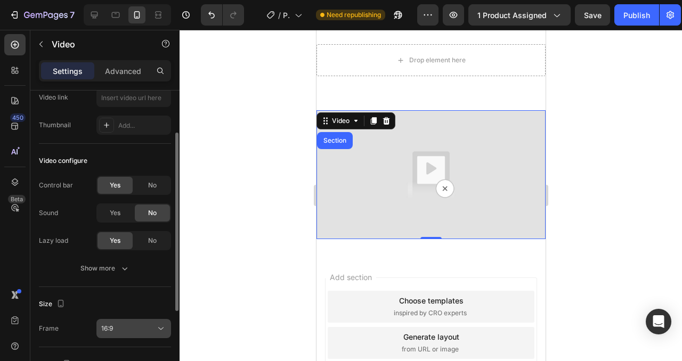
scroll to position [61, 0]
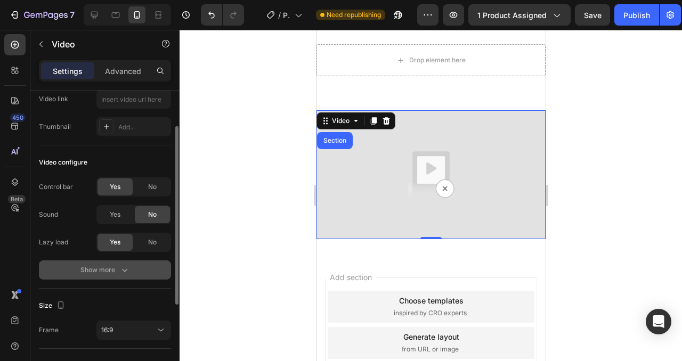
click at [124, 276] on button "Show more" at bounding box center [105, 269] width 132 height 19
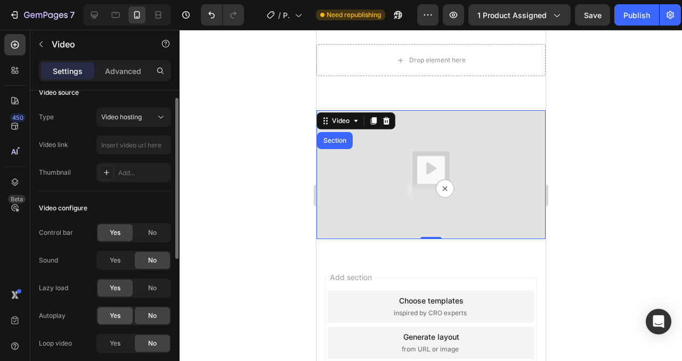
scroll to position [0, 0]
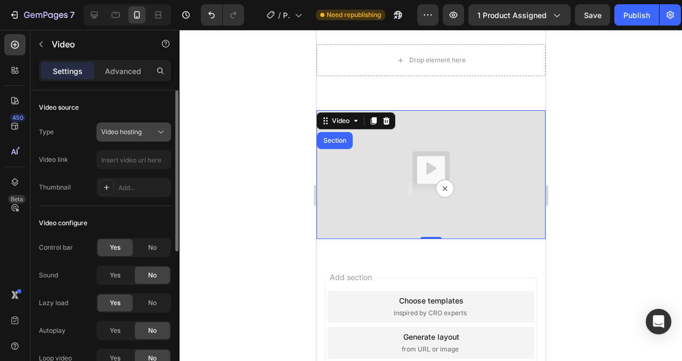
click at [145, 127] on div "Video hosting" at bounding box center [128, 132] width 54 height 10
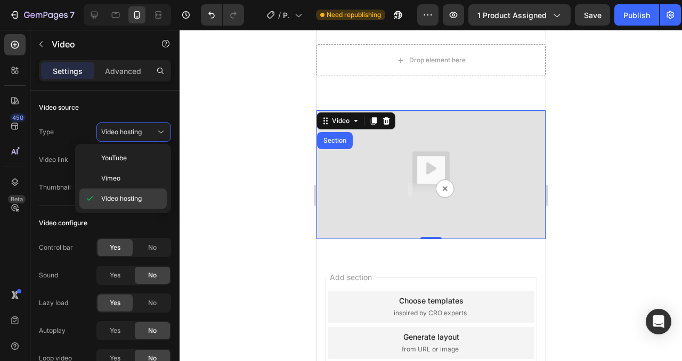
click at [133, 192] on div "Video hosting" at bounding box center [122, 199] width 87 height 20
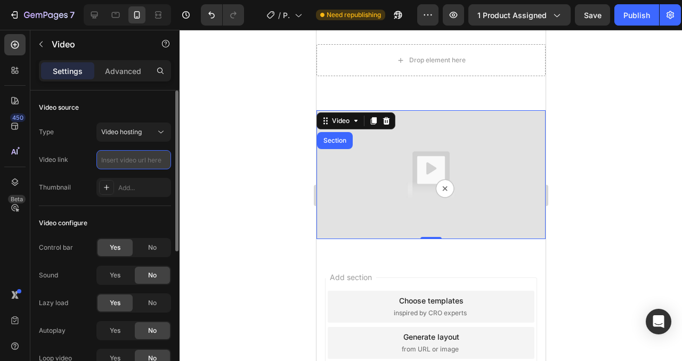
click at [122, 162] on input "text" at bounding box center [133, 159] width 75 height 19
click at [110, 186] on icon at bounding box center [106, 187] width 9 height 9
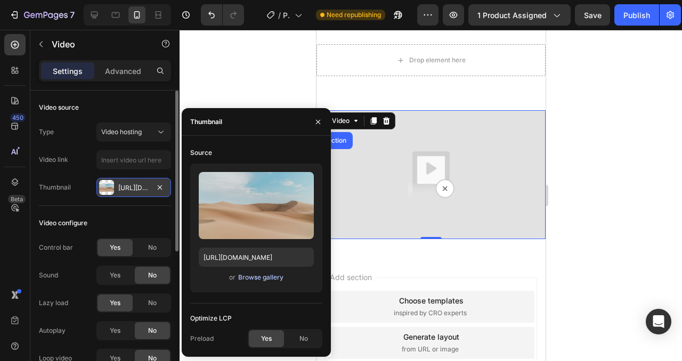
click at [256, 278] on div "Browse gallery" at bounding box center [260, 278] width 45 height 10
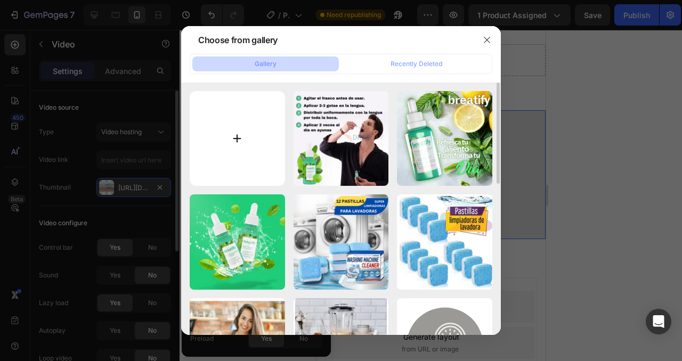
click at [248, 148] on input "file" at bounding box center [237, 138] width 95 height 95
type input "C:\fakepath\10MP.gif"
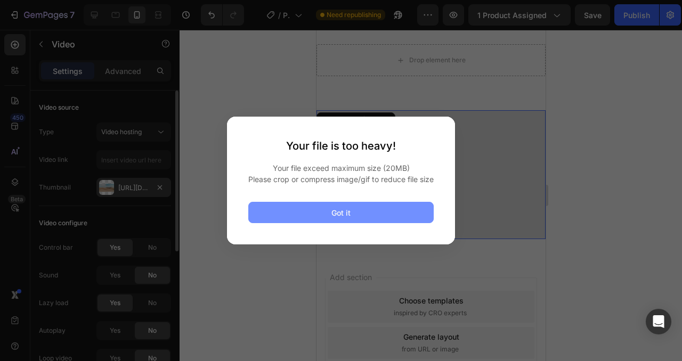
click at [292, 215] on button "Got it" at bounding box center [340, 212] width 185 height 21
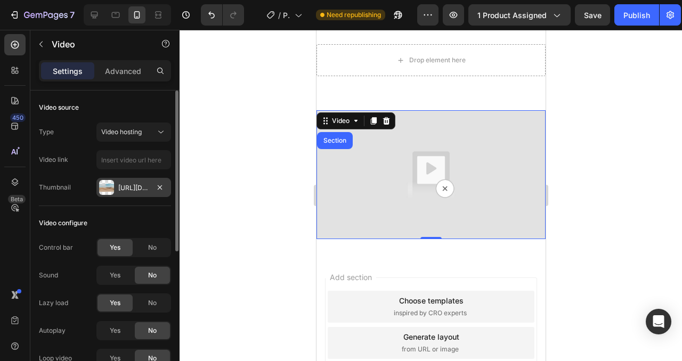
click at [137, 185] on div "[URL][DOMAIN_NAME]" at bounding box center [133, 188] width 31 height 10
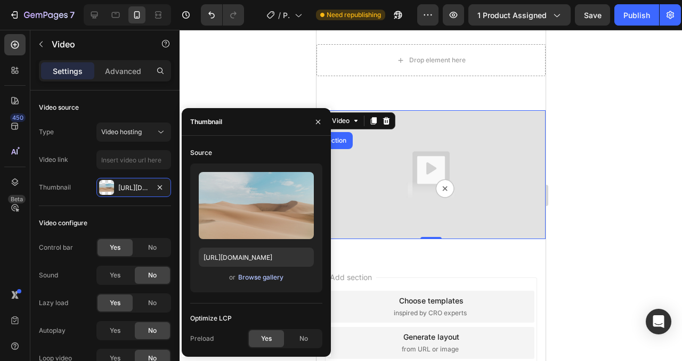
click at [258, 279] on div "Browse gallery" at bounding box center [260, 278] width 45 height 10
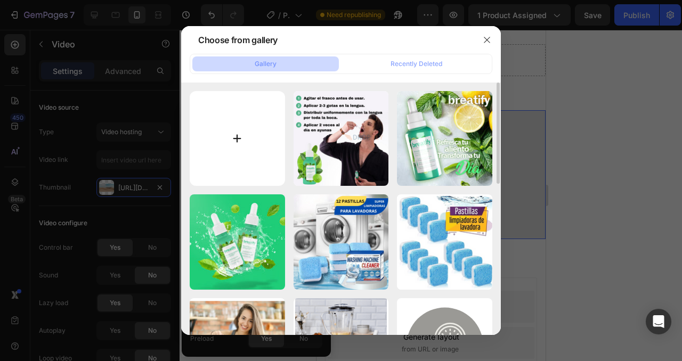
click at [240, 154] on input "file" at bounding box center [237, 138] width 95 height 95
click at [484, 38] on icon "button" at bounding box center [487, 40] width 9 height 9
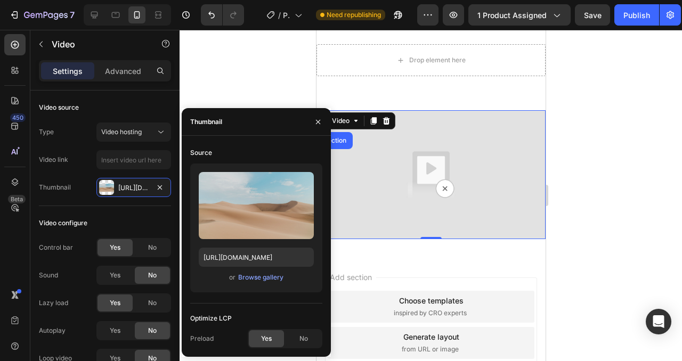
click at [390, 178] on img at bounding box center [430, 174] width 229 height 129
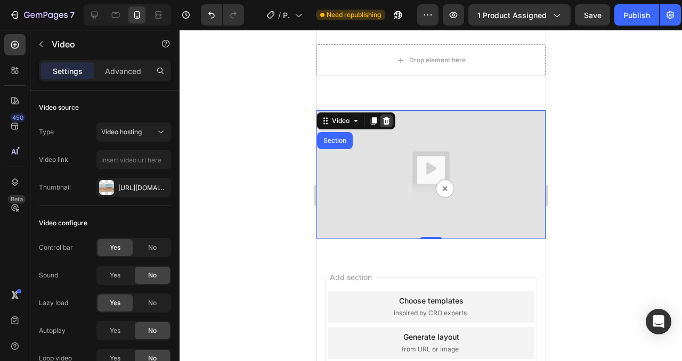
click at [387, 125] on div at bounding box center [385, 121] width 13 height 13
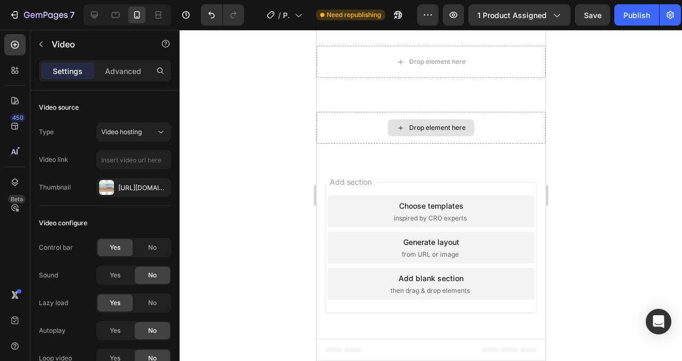
scroll to position [540, 0]
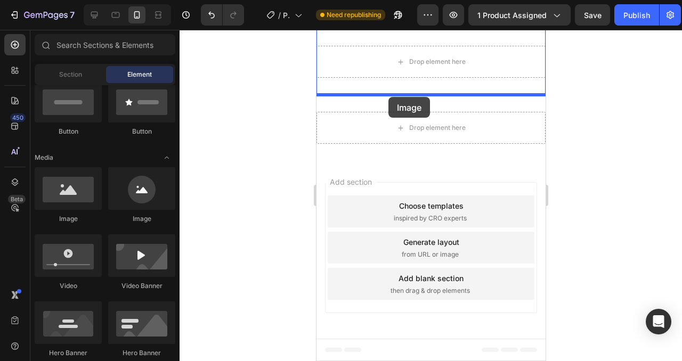
drag, startPoint x: 385, startPoint y: 225, endPoint x: 388, endPoint y: 97, distance: 127.9
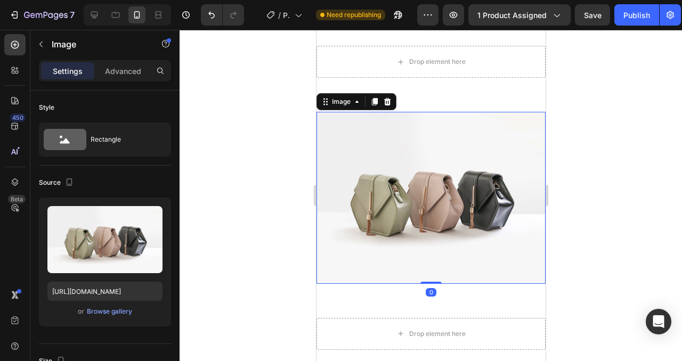
scroll to position [541, 0]
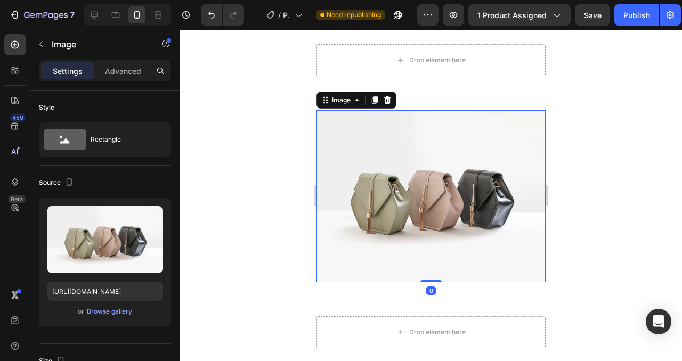
click at [418, 181] on img at bounding box center [430, 196] width 229 height 172
click at [109, 309] on div "Browse gallery" at bounding box center [109, 312] width 45 height 10
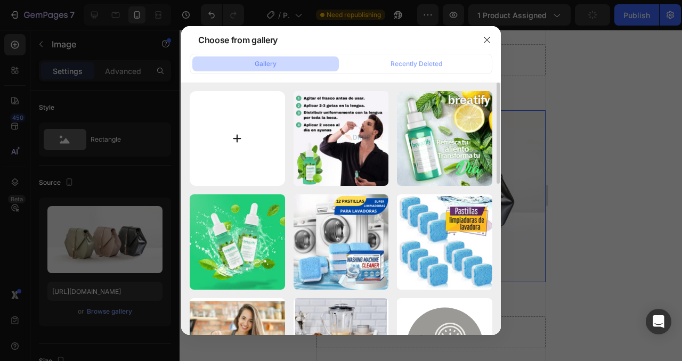
click at [250, 121] on input "file" at bounding box center [237, 138] width 95 height 95
click at [486, 39] on icon "button" at bounding box center [487, 40] width 6 height 6
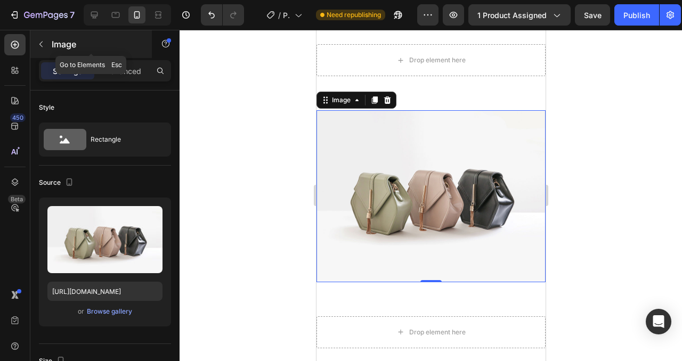
click at [40, 43] on icon "button" at bounding box center [40, 45] width 3 height 6
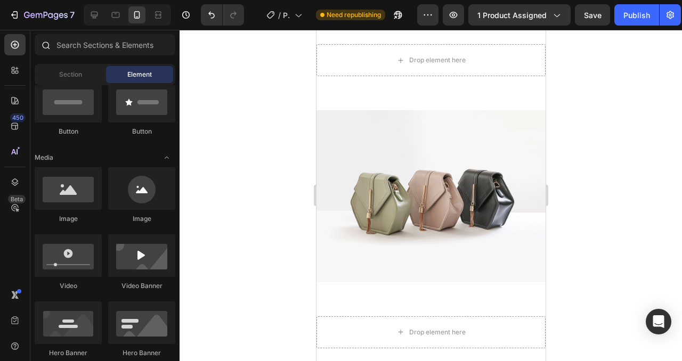
click at [81, 56] on div at bounding box center [104, 47] width 149 height 26
click at [81, 50] on input "text" at bounding box center [105, 44] width 141 height 21
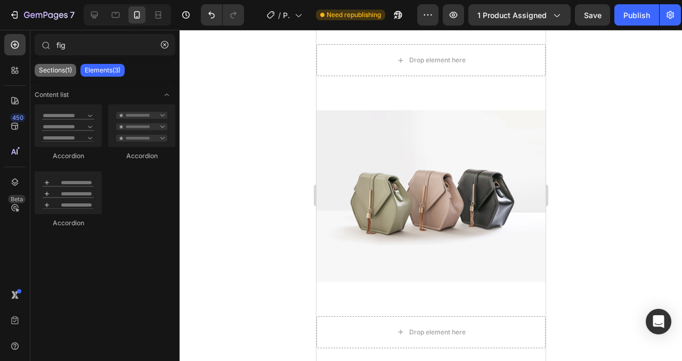
click at [69, 75] on div "Sections(1)" at bounding box center [56, 70] width 42 height 13
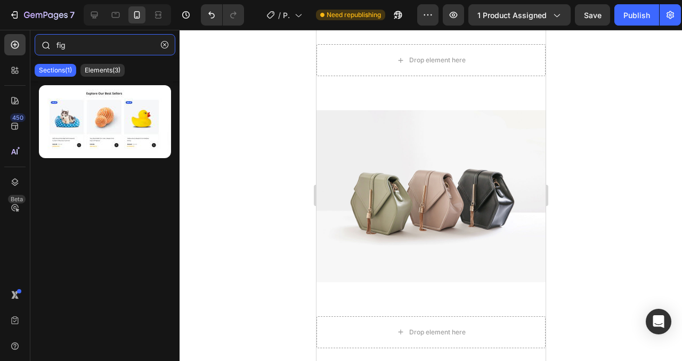
click at [76, 48] on input "fig" at bounding box center [105, 44] width 141 height 21
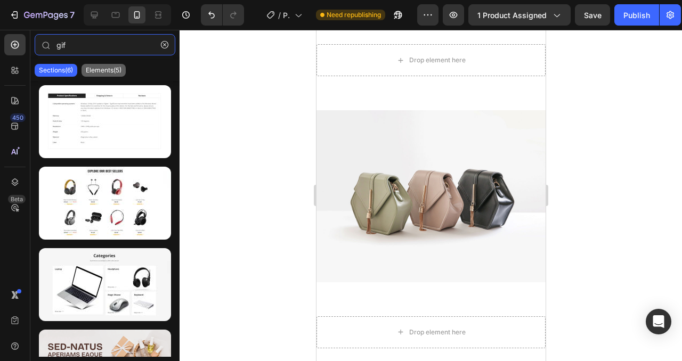
type input "gif"
click at [102, 75] on div "Elements(5)" at bounding box center [103, 70] width 44 height 13
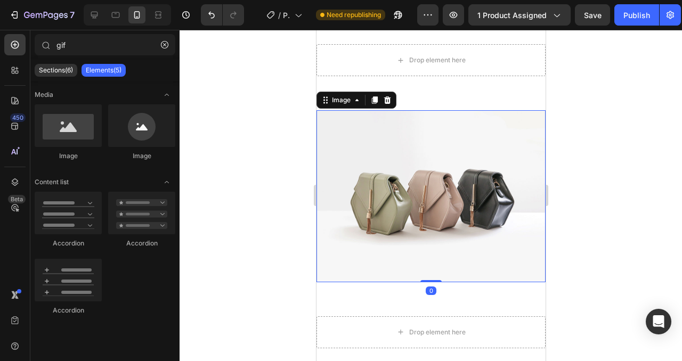
click at [385, 199] on img at bounding box center [430, 196] width 229 height 172
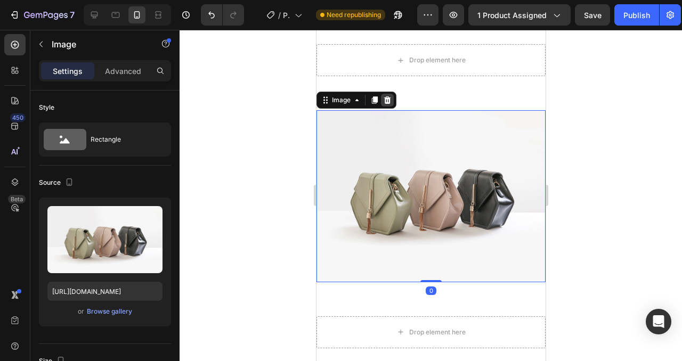
click at [390, 99] on icon at bounding box center [386, 100] width 9 height 9
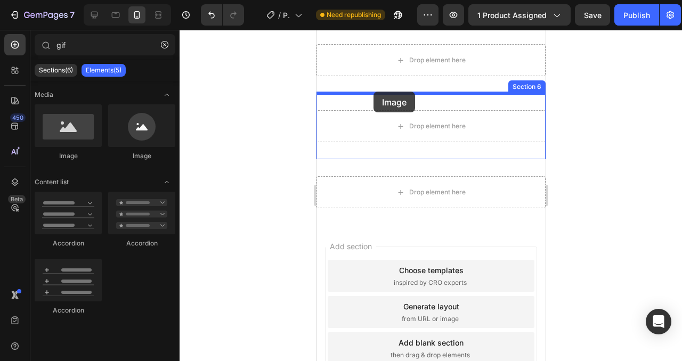
drag, startPoint x: 451, startPoint y: 166, endPoint x: 373, endPoint y: 92, distance: 107.8
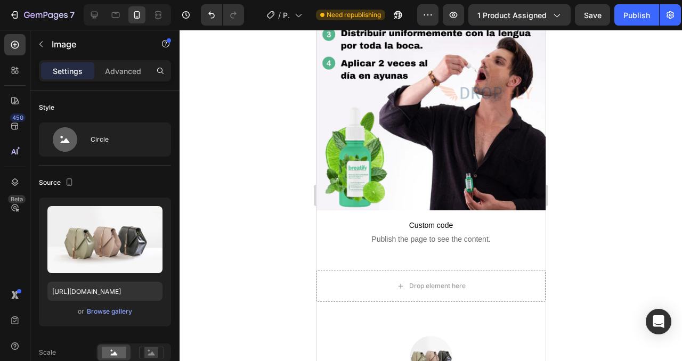
scroll to position [445, 0]
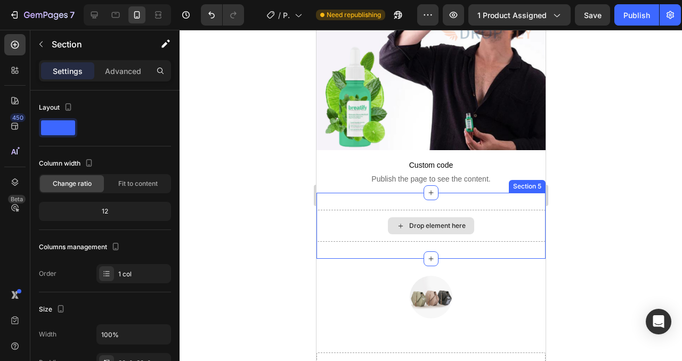
click at [373, 227] on div "Drop element here" at bounding box center [430, 226] width 229 height 32
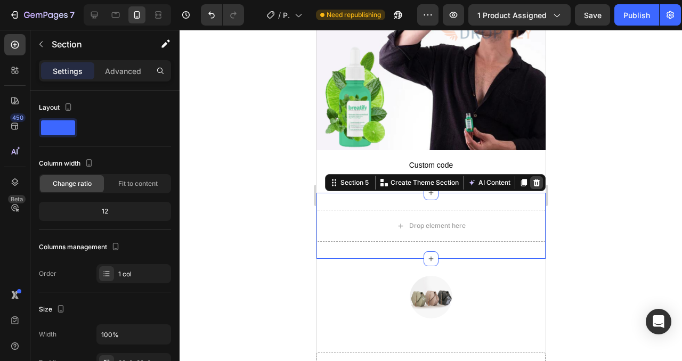
click at [540, 179] on div at bounding box center [535, 182] width 13 height 13
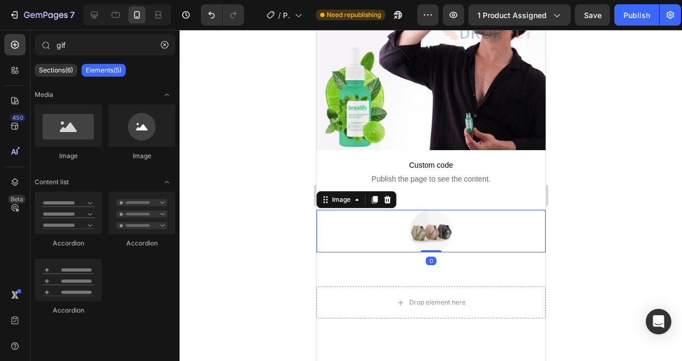
click at [452, 224] on div at bounding box center [430, 231] width 229 height 43
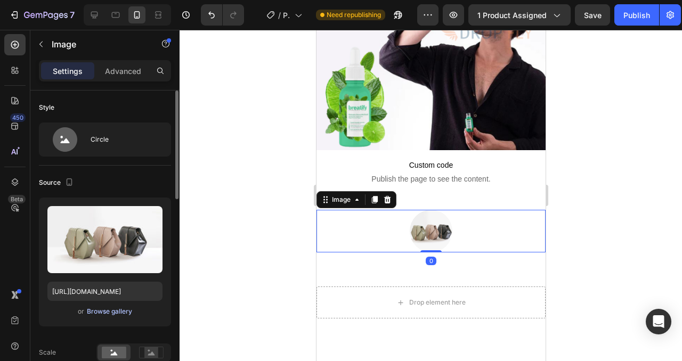
click at [120, 310] on div "Browse gallery" at bounding box center [109, 312] width 45 height 10
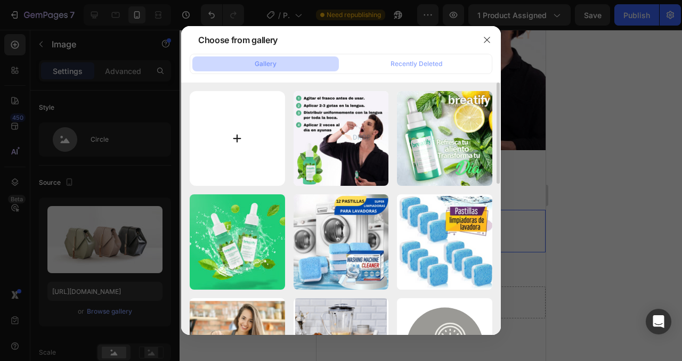
click at [245, 109] on input "file" at bounding box center [237, 138] width 95 height 95
type input "C:\fakepath\10MP.mp4"
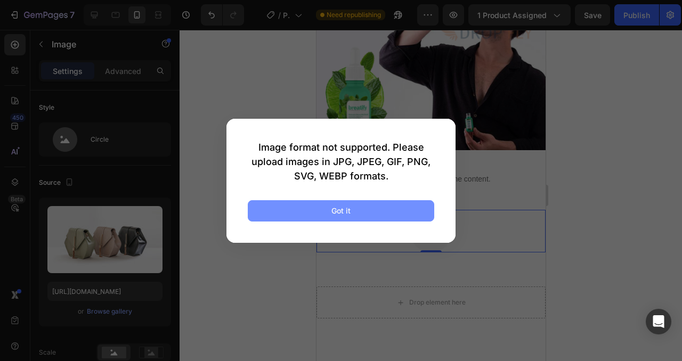
click at [361, 213] on button "Got it" at bounding box center [341, 210] width 186 height 21
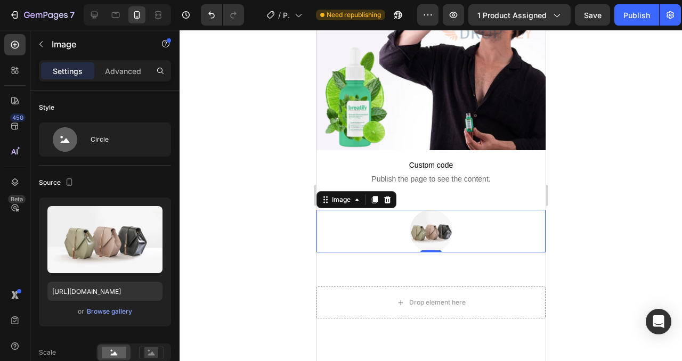
click at [386, 199] on icon at bounding box center [387, 199] width 7 height 7
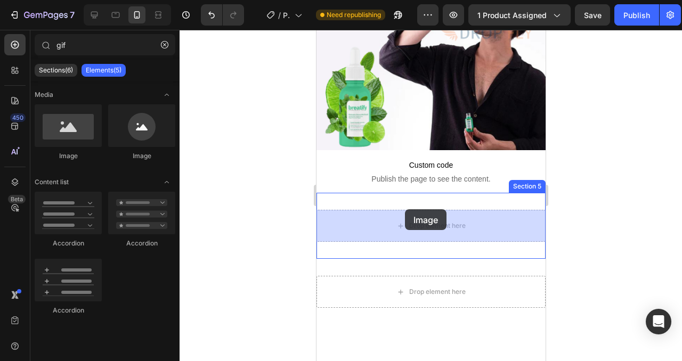
drag, startPoint x: 385, startPoint y: 170, endPoint x: 404, endPoint y: 209, distance: 43.8
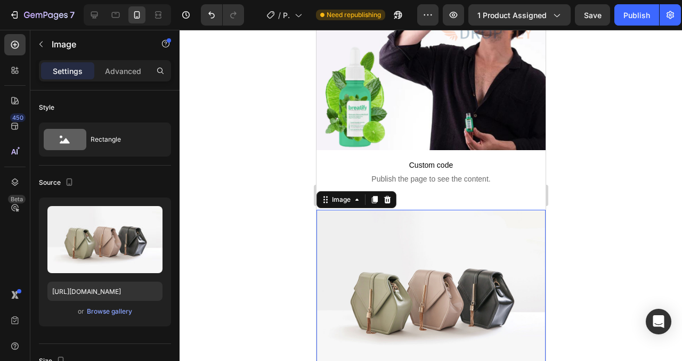
click at [438, 230] on img at bounding box center [430, 296] width 229 height 172
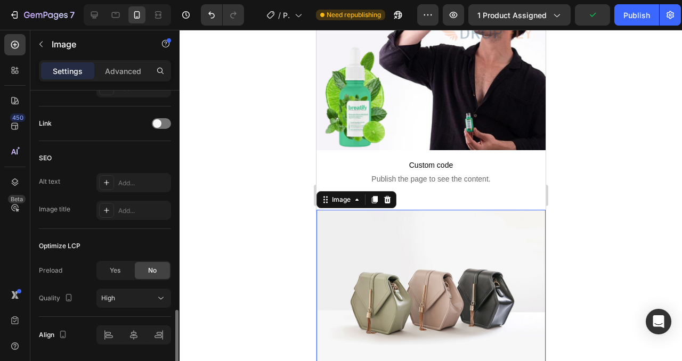
scroll to position [503, 0]
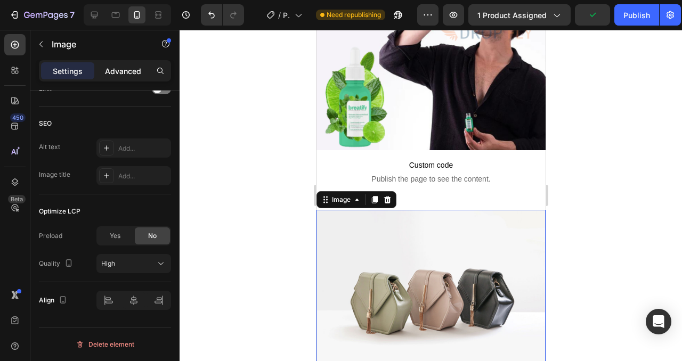
click at [126, 74] on p "Advanced" at bounding box center [123, 71] width 36 height 11
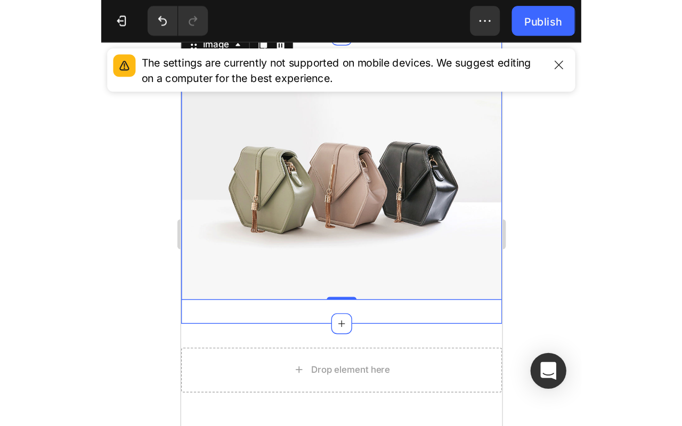
scroll to position [613, 0]
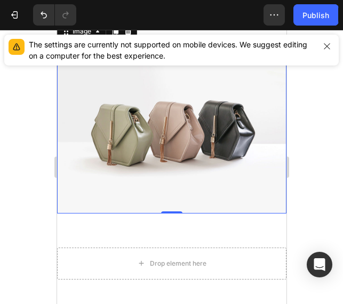
click at [144, 151] on img at bounding box center [170, 128] width 229 height 172
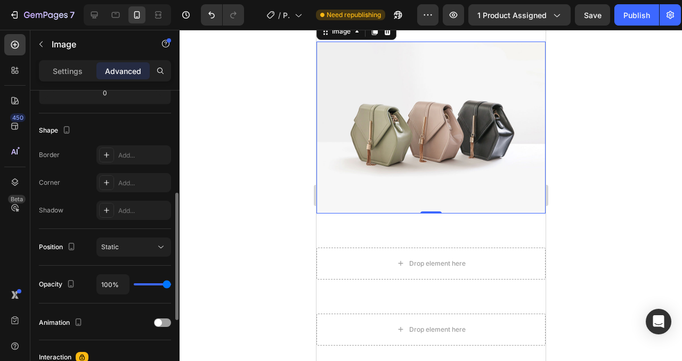
scroll to position [248, 0]
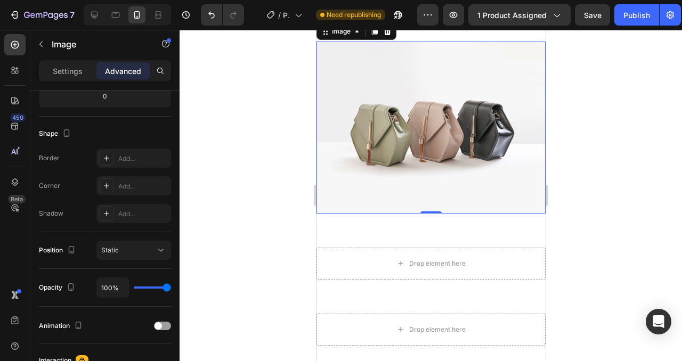
click at [370, 121] on img at bounding box center [430, 128] width 229 height 172
click at [79, 77] on div "Settings" at bounding box center [67, 70] width 53 height 17
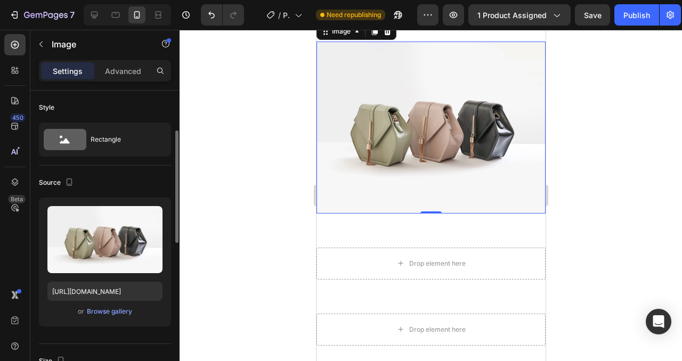
scroll to position [66, 0]
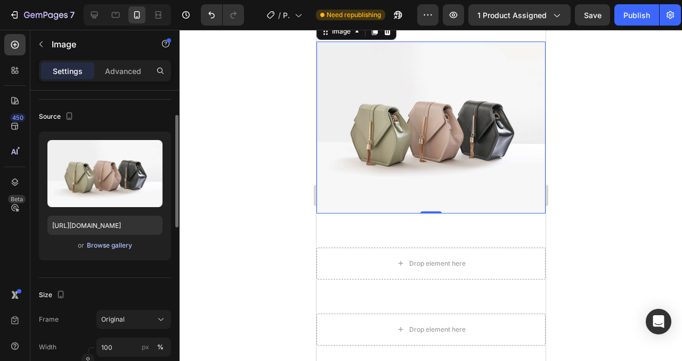
click at [106, 242] on div "Browse gallery" at bounding box center [109, 246] width 45 height 10
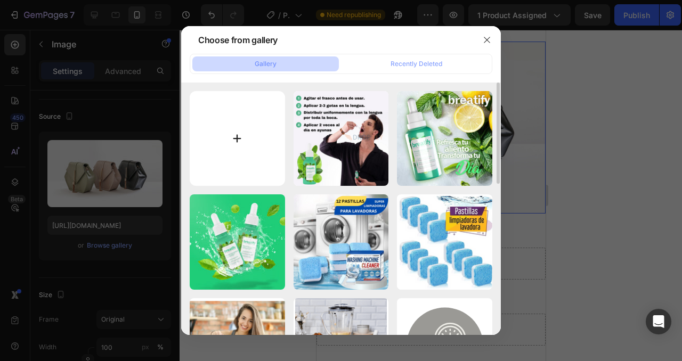
click at [242, 136] on input "file" at bounding box center [237, 138] width 95 height 95
type input "C:\fakepath\10MP-ezgif.com-video-to-gif-converter.gif"
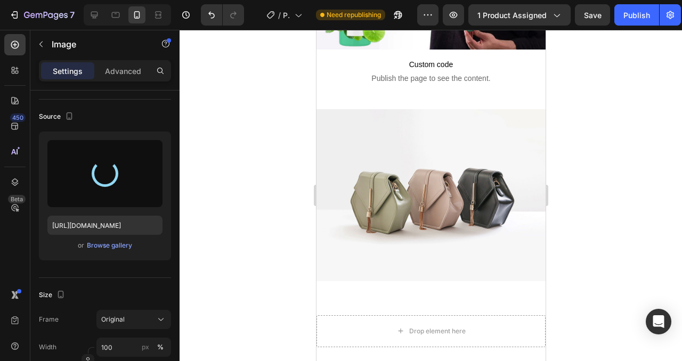
scroll to position [551, 0]
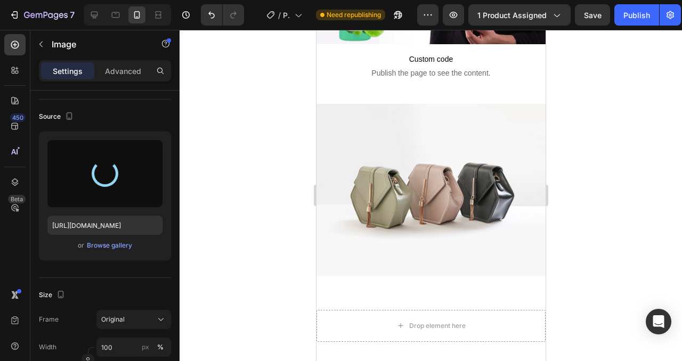
type input "[URL][DOMAIN_NAME]"
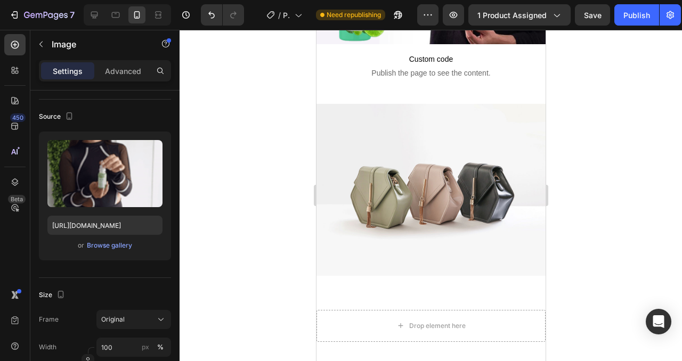
click at [409, 201] on img at bounding box center [430, 190] width 229 height 172
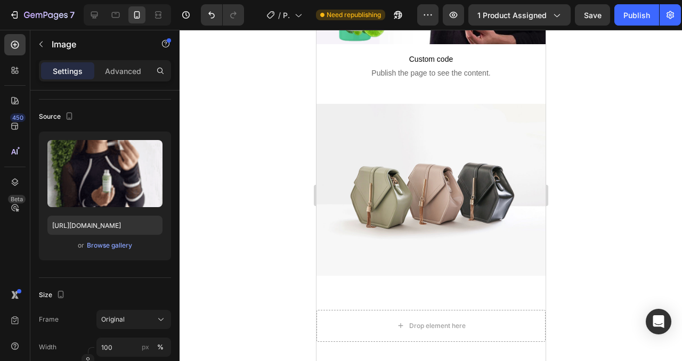
click at [344, 155] on img at bounding box center [430, 190] width 229 height 172
click at [346, 138] on img at bounding box center [430, 190] width 229 height 172
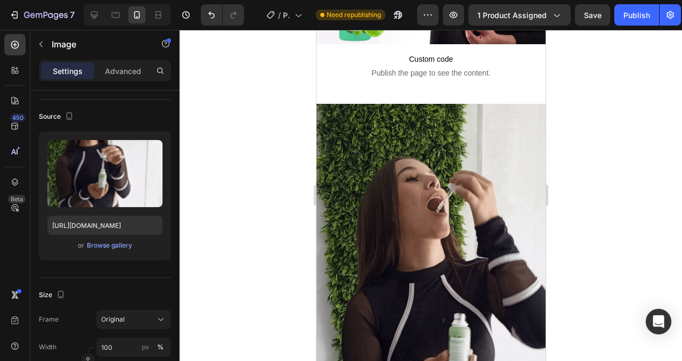
click at [346, 138] on img at bounding box center [430, 307] width 229 height 407
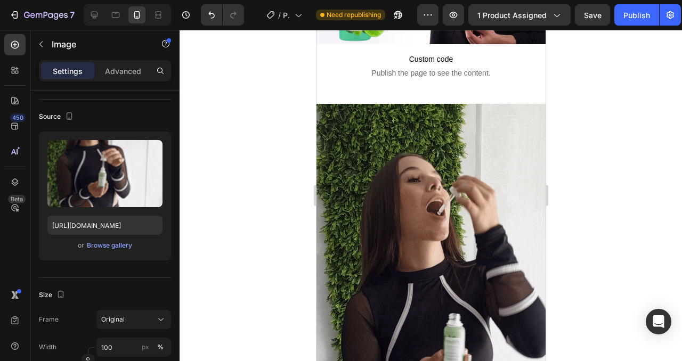
click at [464, 140] on img at bounding box center [430, 307] width 229 height 407
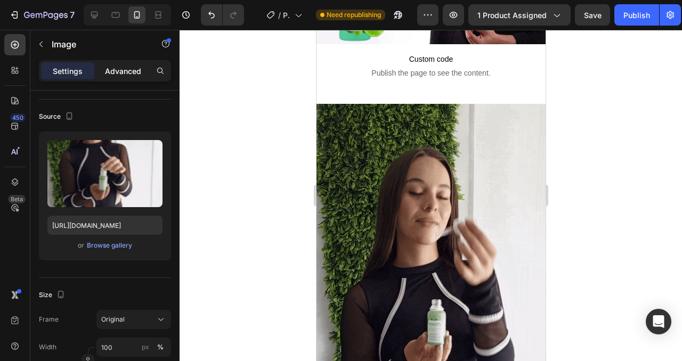
click at [120, 75] on p "Advanced" at bounding box center [123, 71] width 36 height 11
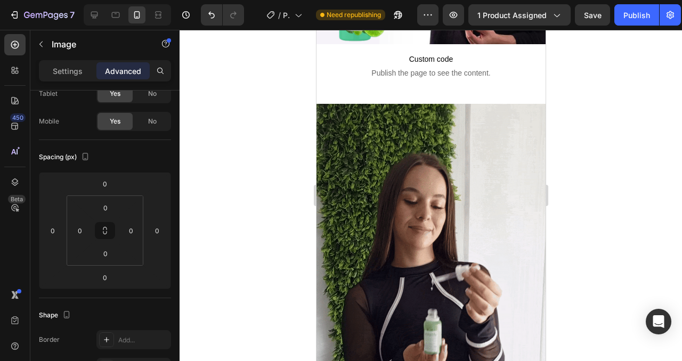
click at [376, 172] on img at bounding box center [430, 307] width 229 height 407
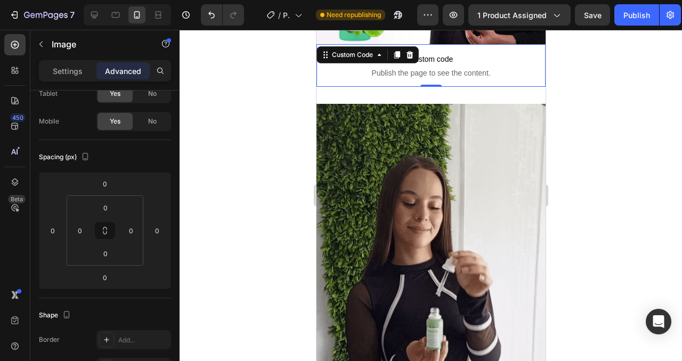
click at [347, 75] on span "Publish the page to see the content." at bounding box center [430, 73] width 229 height 11
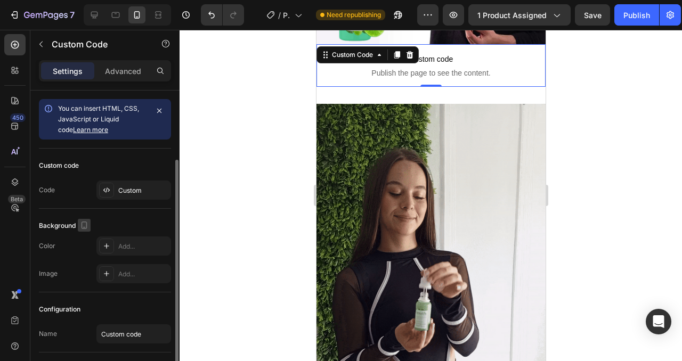
scroll to position [70, 0]
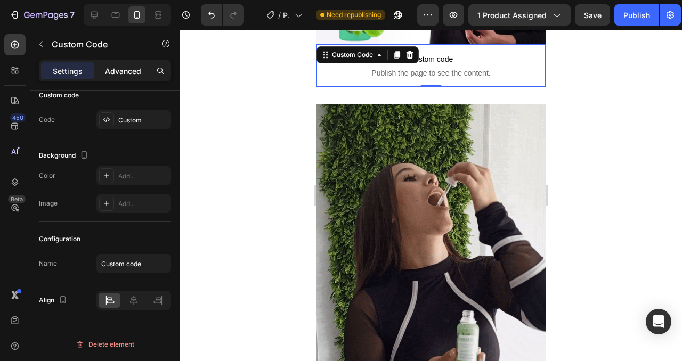
click at [119, 79] on div "Advanced" at bounding box center [122, 70] width 53 height 17
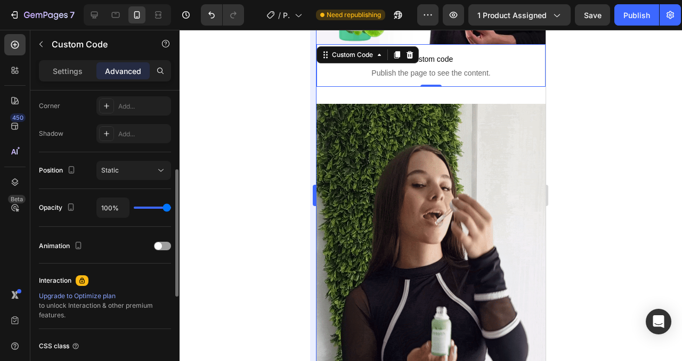
scroll to position [282, 0]
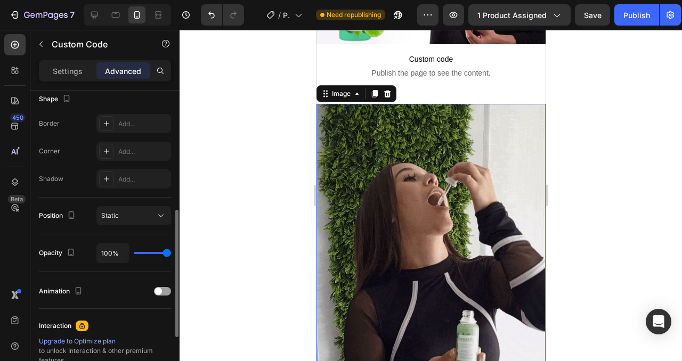
click at [360, 165] on img at bounding box center [430, 307] width 229 height 407
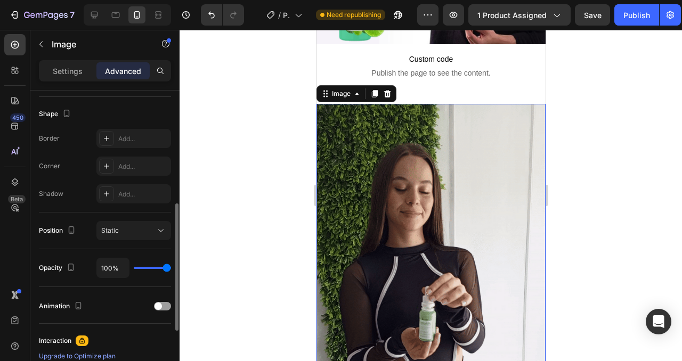
scroll to position [270, 0]
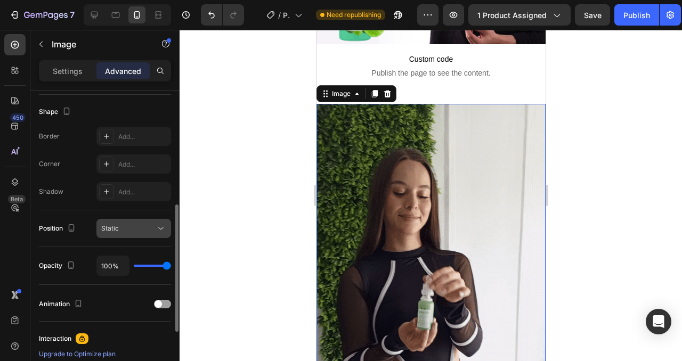
click at [134, 227] on div "Static" at bounding box center [128, 229] width 54 height 10
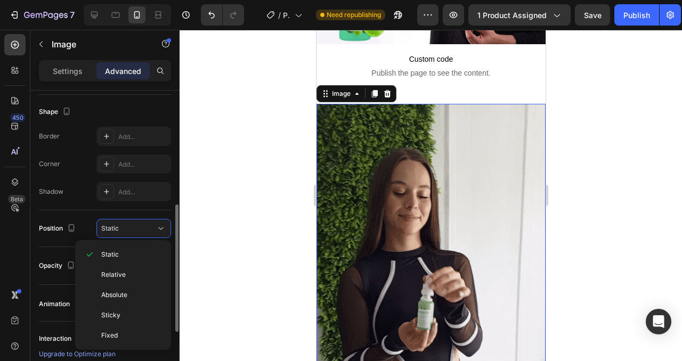
click at [83, 224] on div "Position Static" at bounding box center [105, 228] width 132 height 19
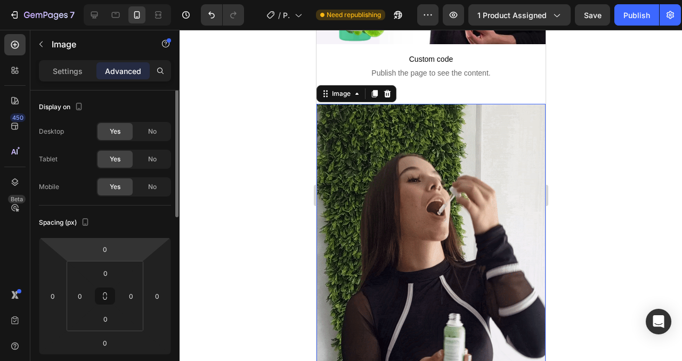
scroll to position [0, 0]
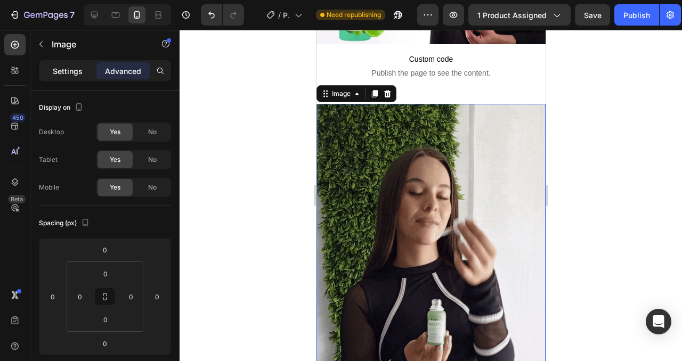
click at [69, 76] on p "Settings" at bounding box center [68, 71] width 30 height 11
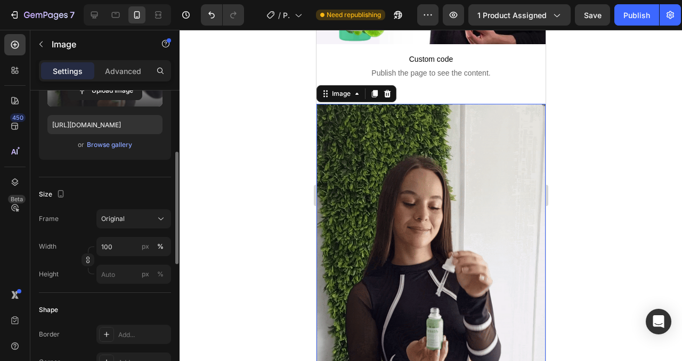
scroll to position [168, 0]
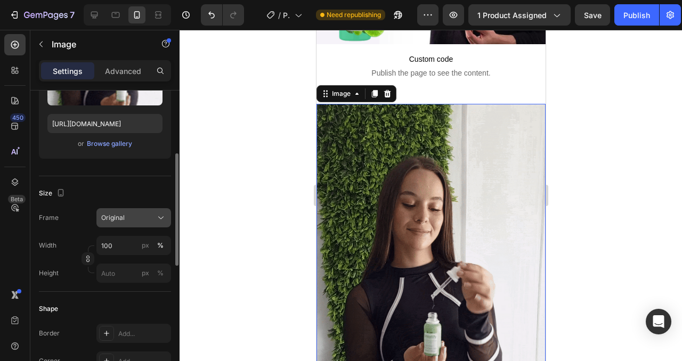
click at [140, 218] on div "Original" at bounding box center [127, 218] width 52 height 10
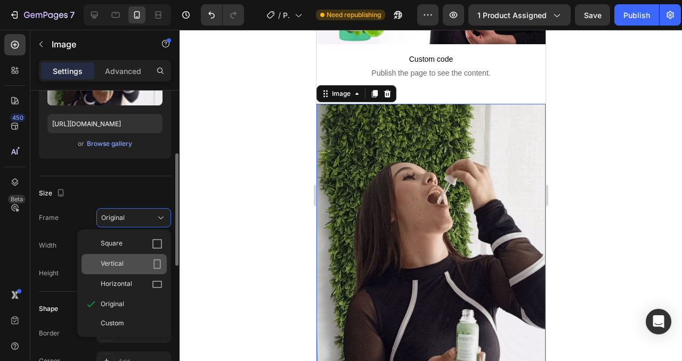
click at [154, 262] on icon at bounding box center [157, 264] width 7 height 10
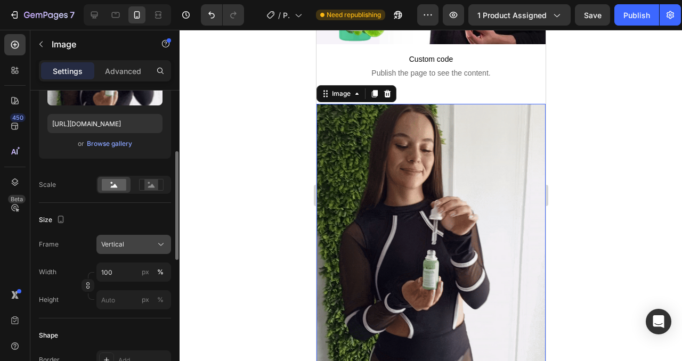
click at [157, 248] on icon at bounding box center [161, 244] width 11 height 11
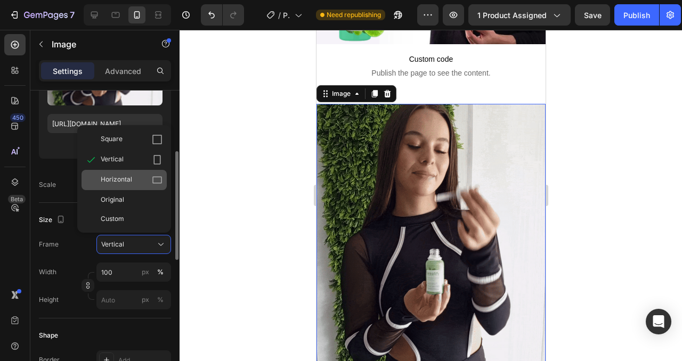
click at [141, 182] on div "Horizontal" at bounding box center [132, 180] width 62 height 11
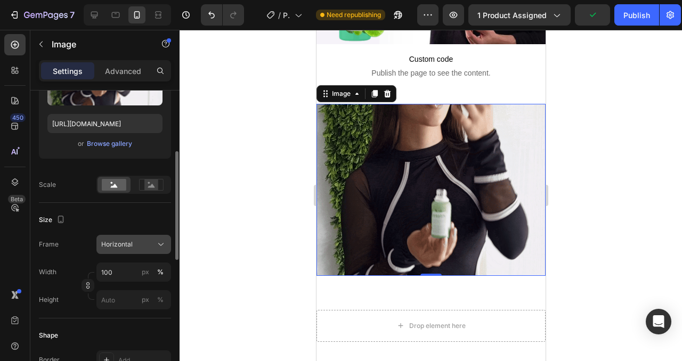
click at [139, 249] on div "Horizontal" at bounding box center [133, 244] width 65 height 11
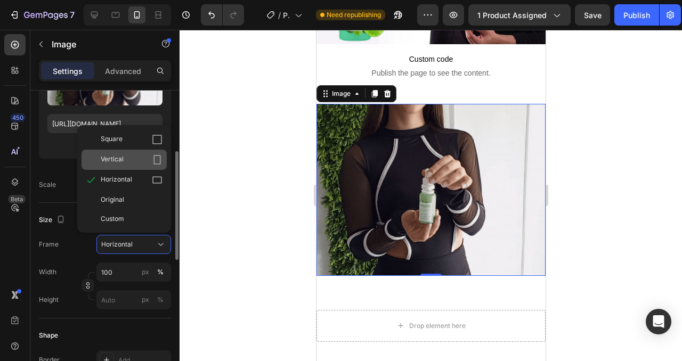
click at [121, 156] on span "Vertical" at bounding box center [112, 159] width 23 height 11
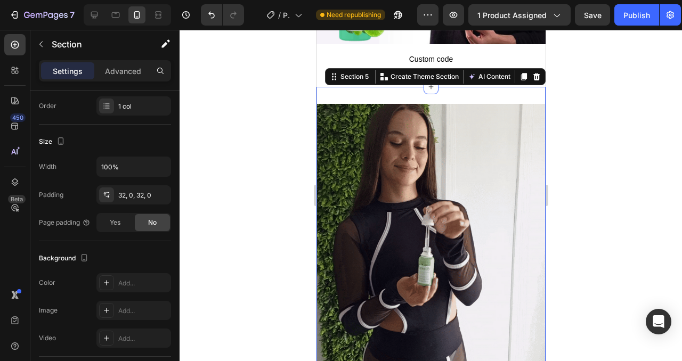
click at [460, 92] on div "Image Section 5 You can create reusable sections Create Theme Section AI Conten…" at bounding box center [430, 256] width 229 height 339
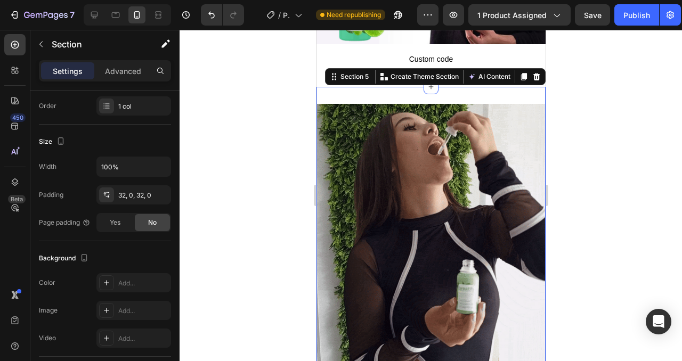
scroll to position [0, 0]
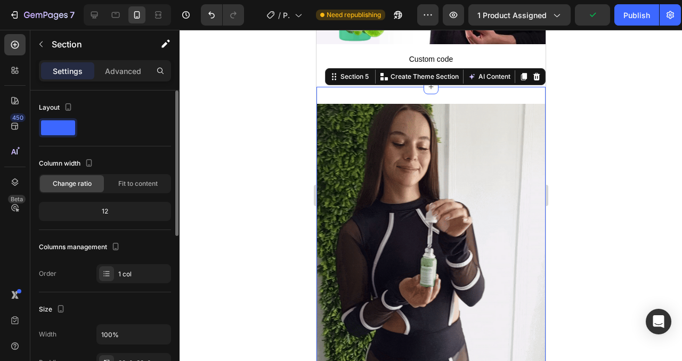
click at [103, 211] on div "12" at bounding box center [105, 211] width 128 height 15
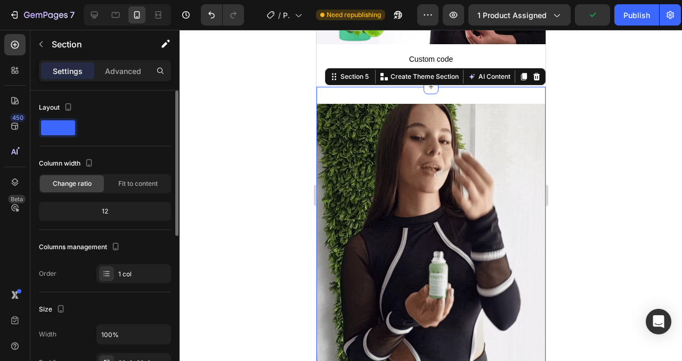
click at [103, 211] on div "12" at bounding box center [105, 211] width 128 height 15
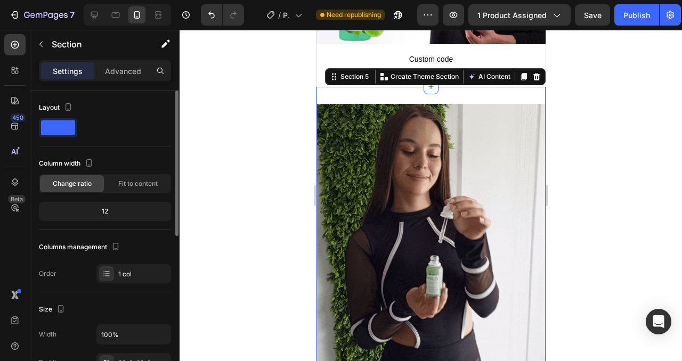
click at [106, 211] on div "12" at bounding box center [105, 211] width 128 height 15
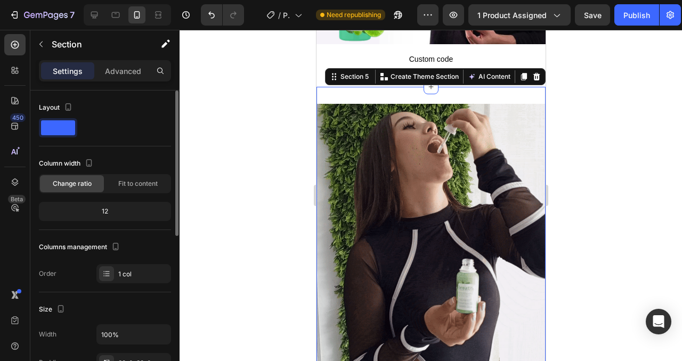
click at [106, 211] on div "12" at bounding box center [105, 211] width 128 height 15
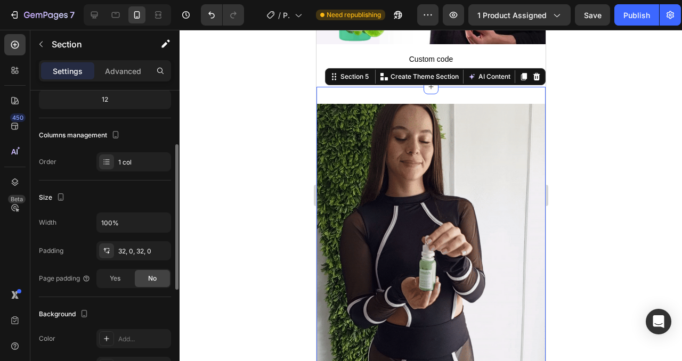
scroll to position [109, 0]
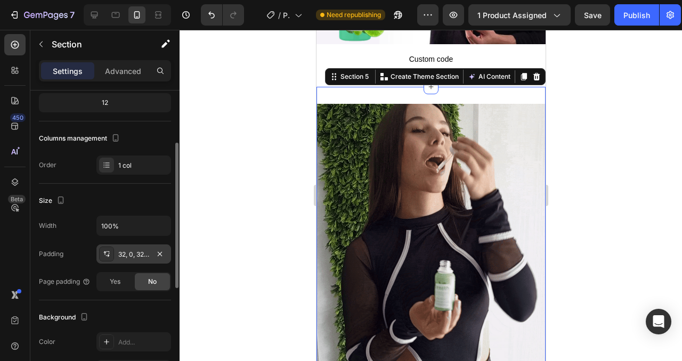
click at [126, 260] on div "32, 0, 32, 0" at bounding box center [133, 253] width 75 height 19
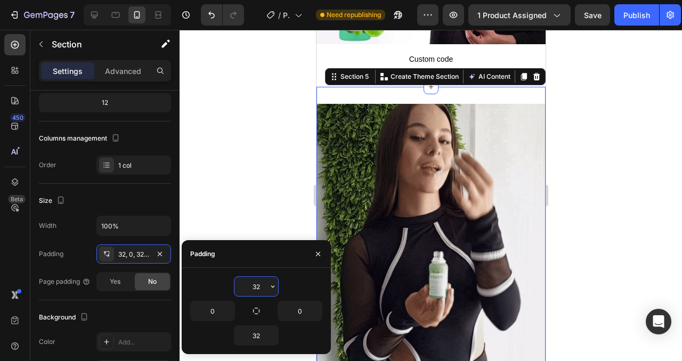
click at [259, 287] on input "32" at bounding box center [256, 286] width 44 height 19
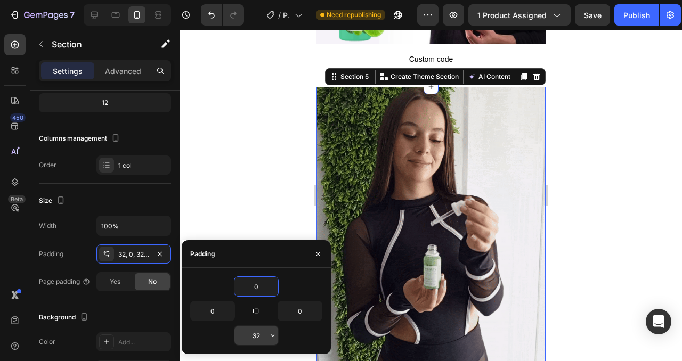
type input "0"
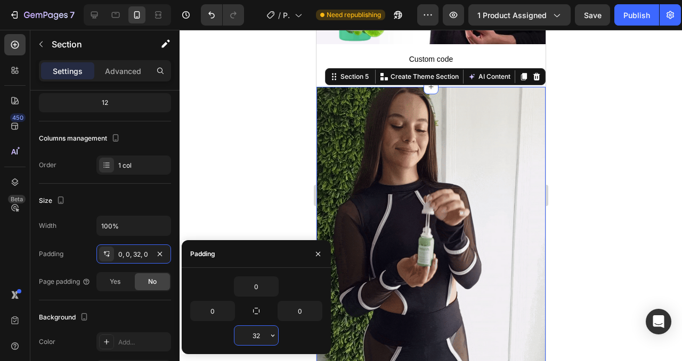
click at [257, 333] on input "32" at bounding box center [256, 335] width 44 height 19
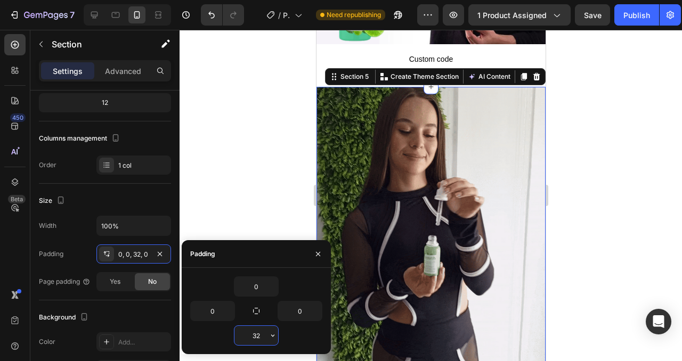
type input "0"
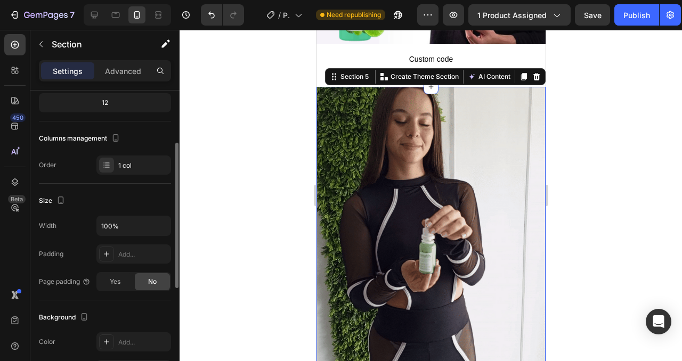
click at [85, 254] on div "Padding Add..." at bounding box center [105, 253] width 132 height 19
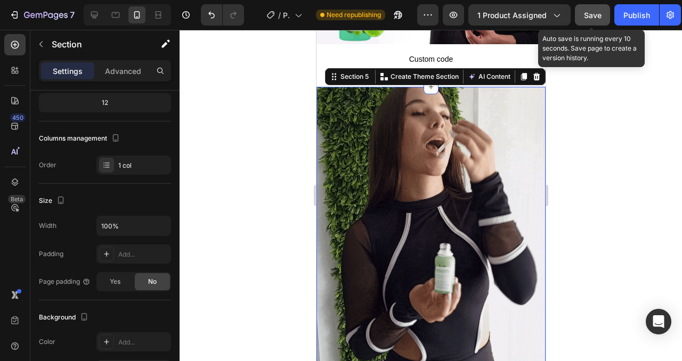
click at [596, 12] on span "Save" at bounding box center [593, 15] width 18 height 9
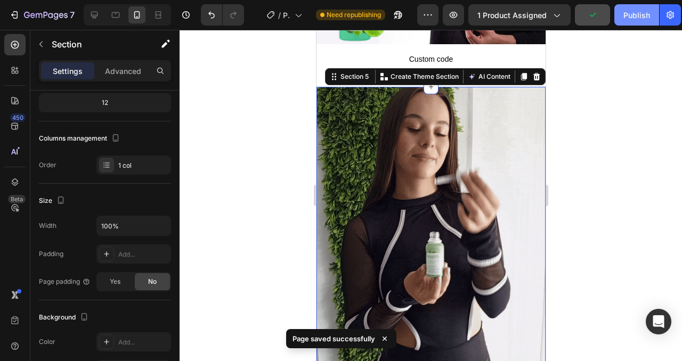
click at [631, 17] on div "Publish" at bounding box center [636, 15] width 27 height 11
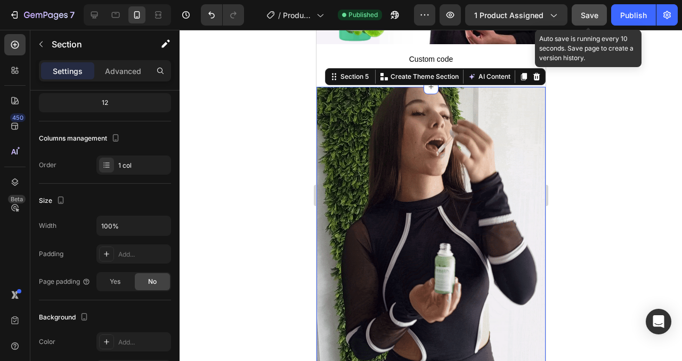
click at [596, 13] on span "Save" at bounding box center [590, 15] width 18 height 9
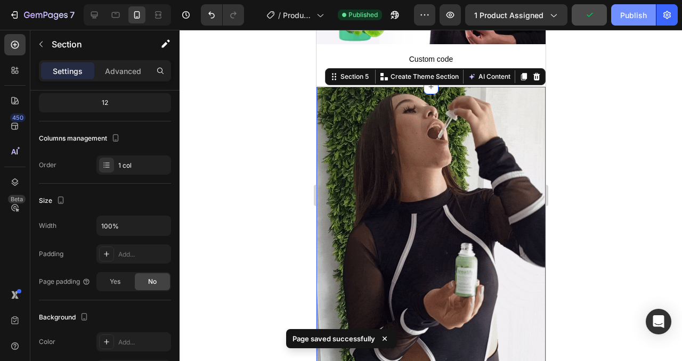
click at [622, 19] on div "Publish" at bounding box center [633, 15] width 27 height 11
